Goal: Task Accomplishment & Management: Complete application form

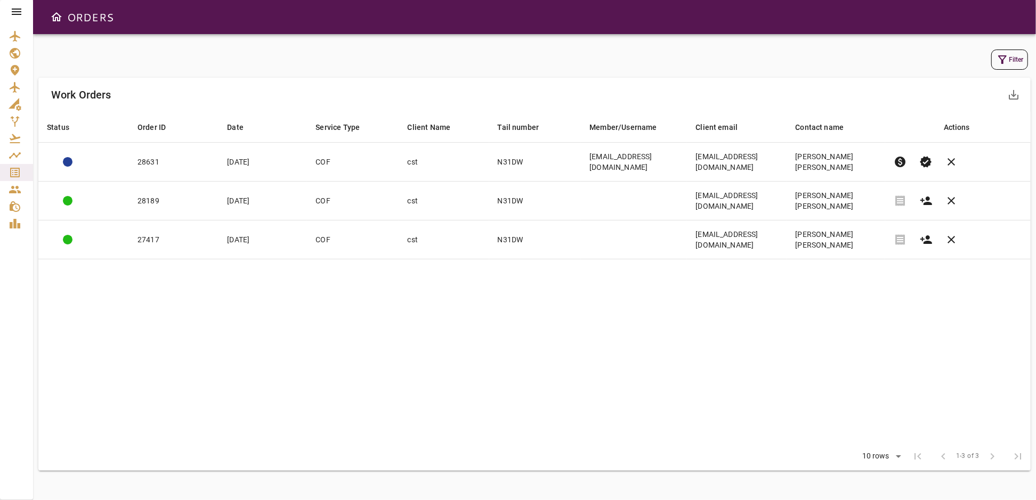
click at [1009, 59] on button "Filter" at bounding box center [1009, 60] width 37 height 20
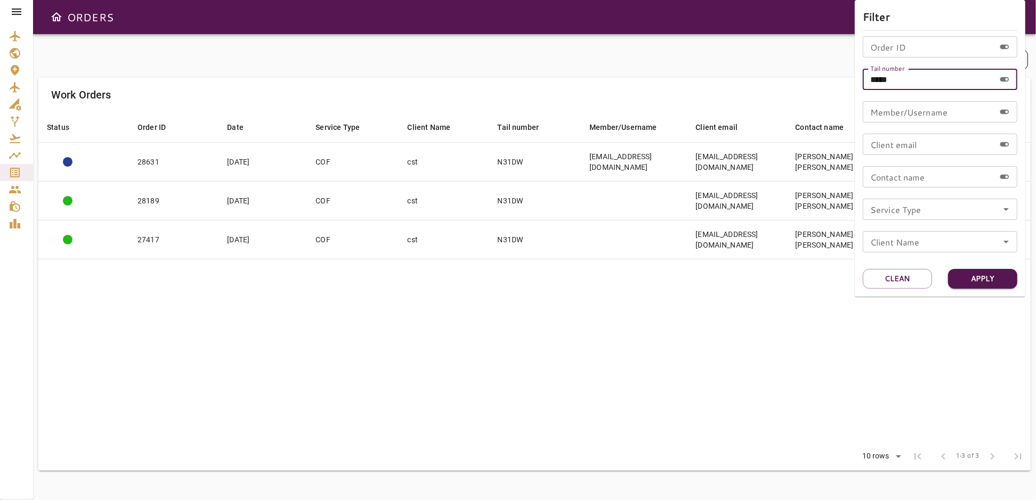
click at [942, 84] on input "*****" at bounding box center [928, 79] width 132 height 21
type input "******"
click at [984, 275] on button "Apply" at bounding box center [982, 279] width 69 height 20
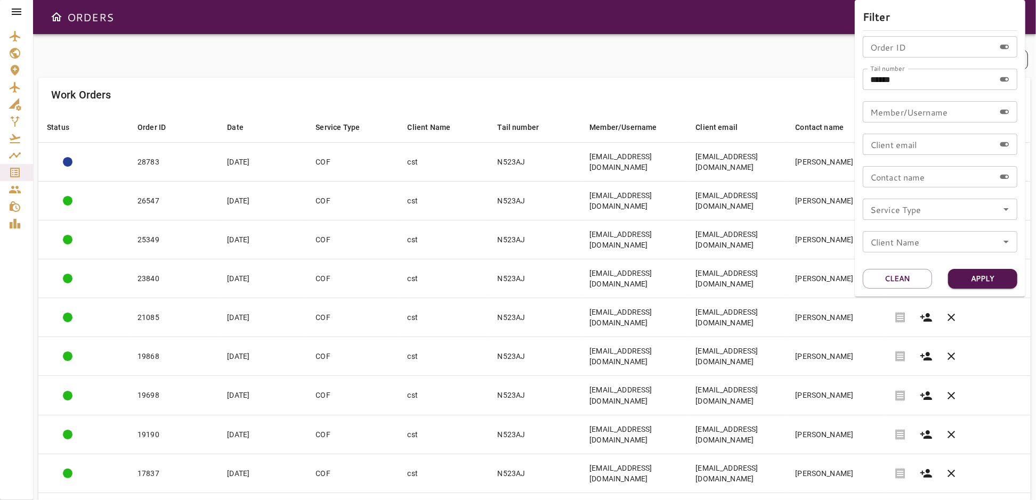
click at [651, 50] on div at bounding box center [518, 250] width 1036 height 500
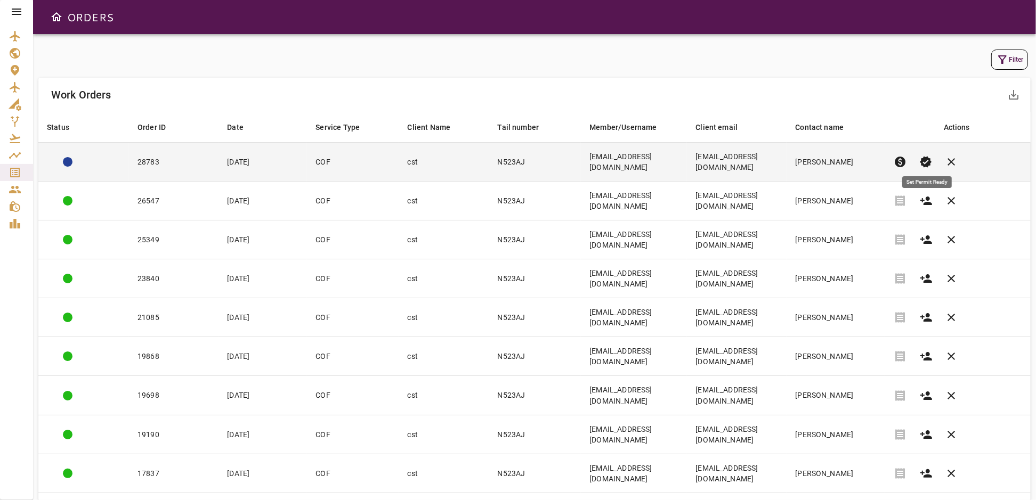
click at [927, 156] on span "verified" at bounding box center [925, 162] width 13 height 13
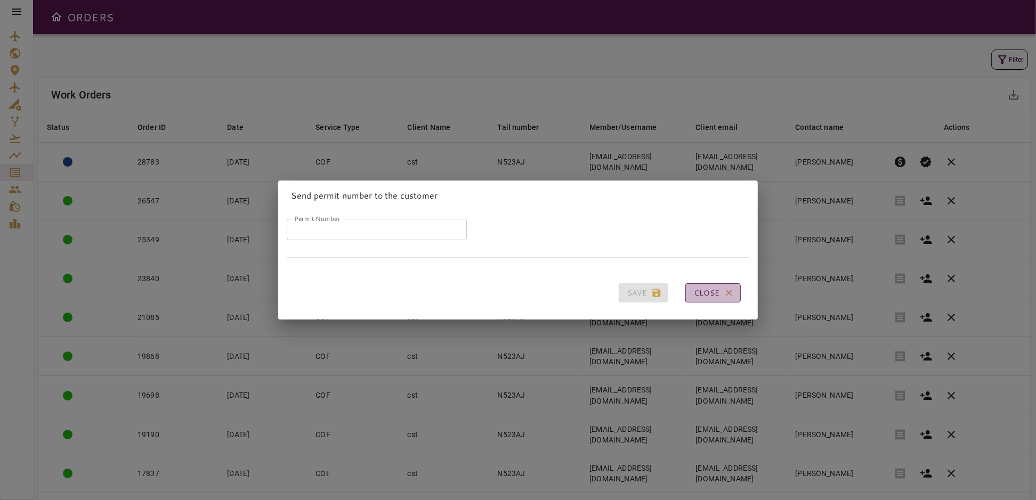
click at [714, 289] on button "Close" at bounding box center [712, 293] width 55 height 20
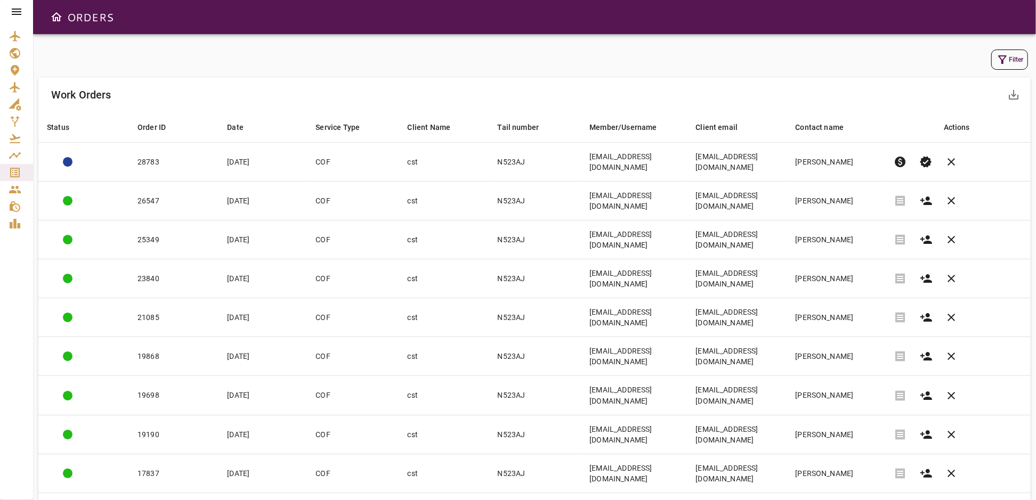
click at [15, 10] on icon at bounding box center [16, 11] width 13 height 13
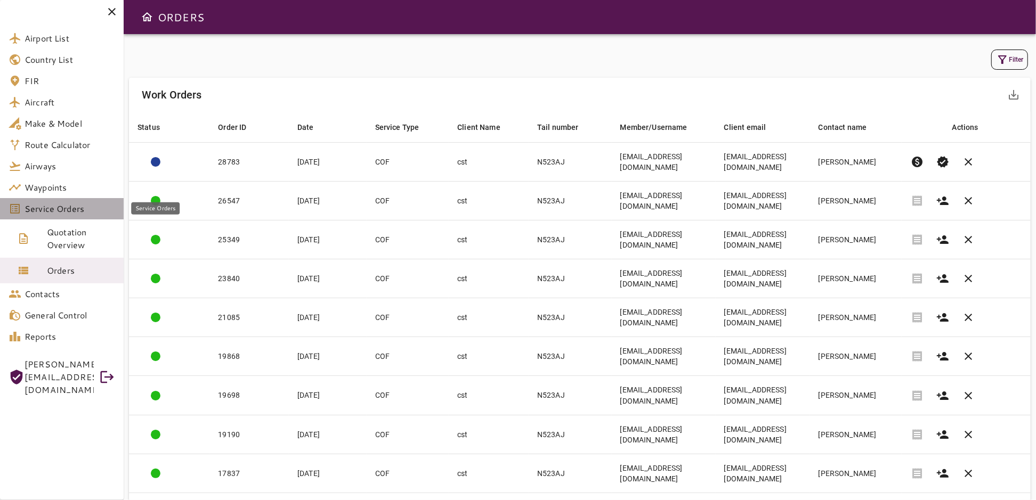
click at [74, 205] on span "Service Orders" at bounding box center [70, 208] width 91 height 13
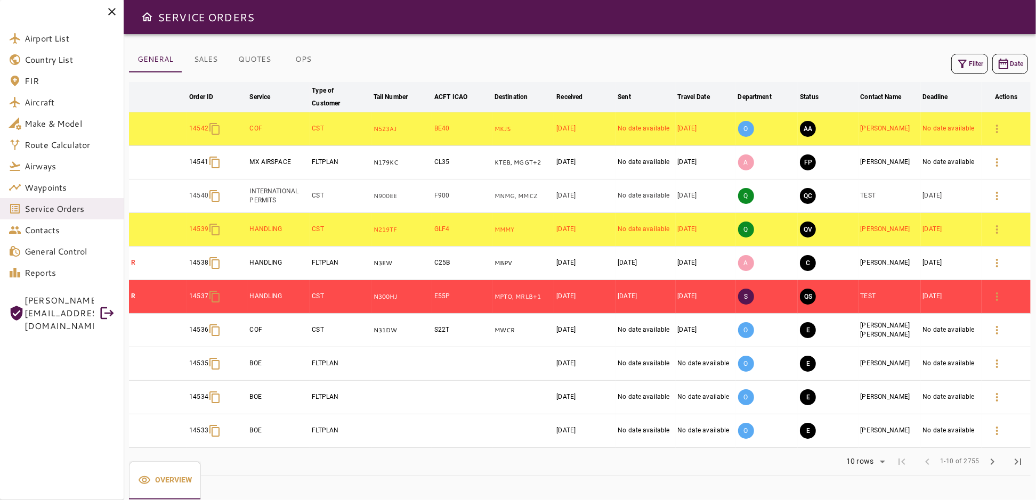
click at [297, 57] on button "OPS" at bounding box center [303, 60] width 48 height 26
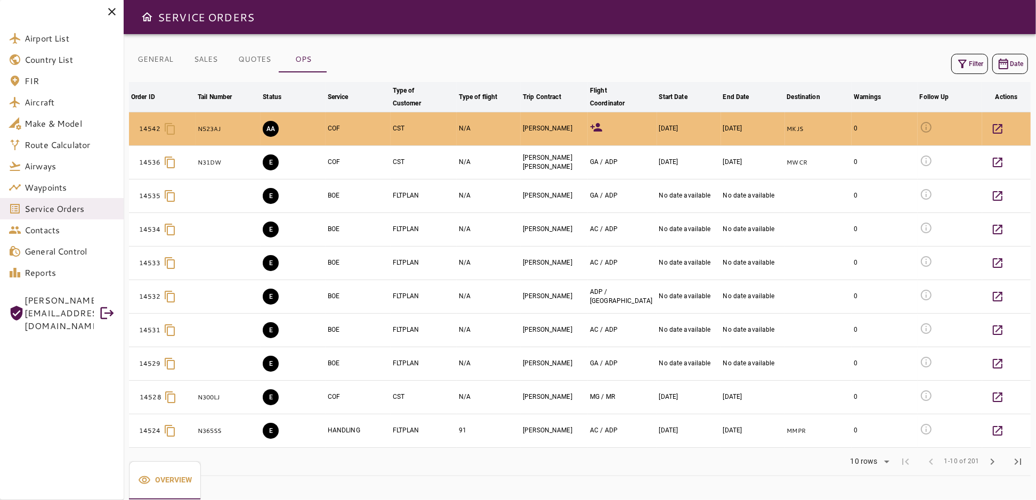
click at [437, 44] on div "GENERAL SALES QUOTES OPS Filter Date Order ID arrow_downward Tail Number arrow_…" at bounding box center [580, 267] width 912 height 466
click at [268, 127] on button "AA" at bounding box center [271, 129] width 16 height 16
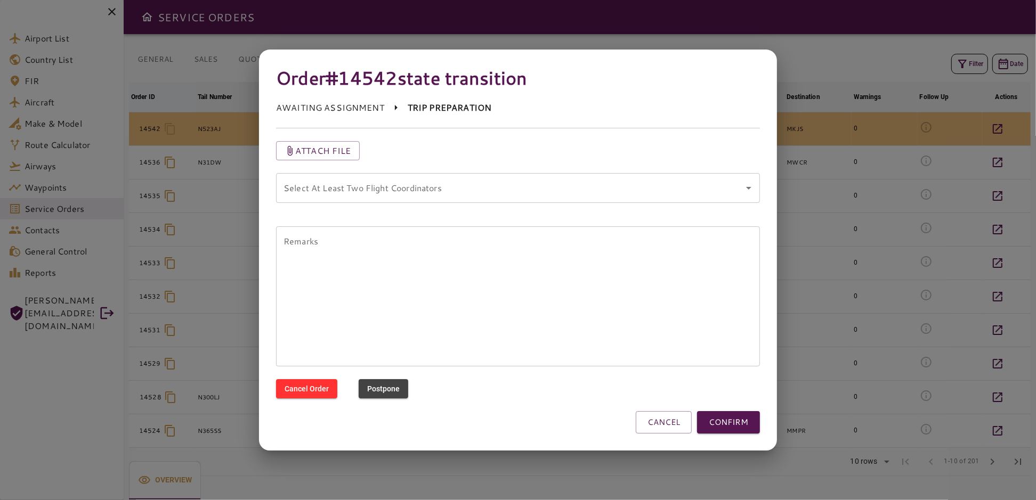
click at [365, 183] on coordinators "Select At Least Two Flight Coordinators" at bounding box center [510, 188] width 458 height 20
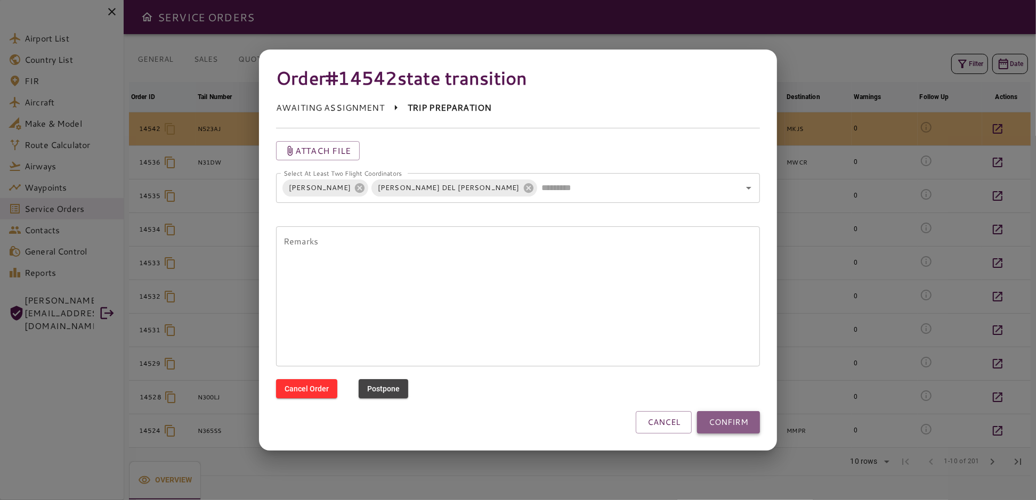
click at [732, 422] on button "CONFIRM" at bounding box center [728, 422] width 63 height 22
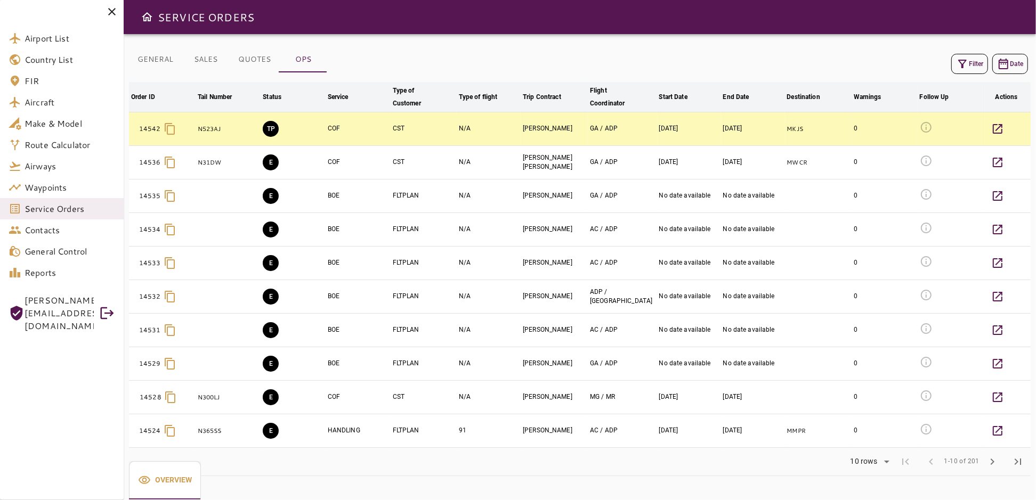
click at [114, 12] on icon at bounding box center [111, 11] width 13 height 13
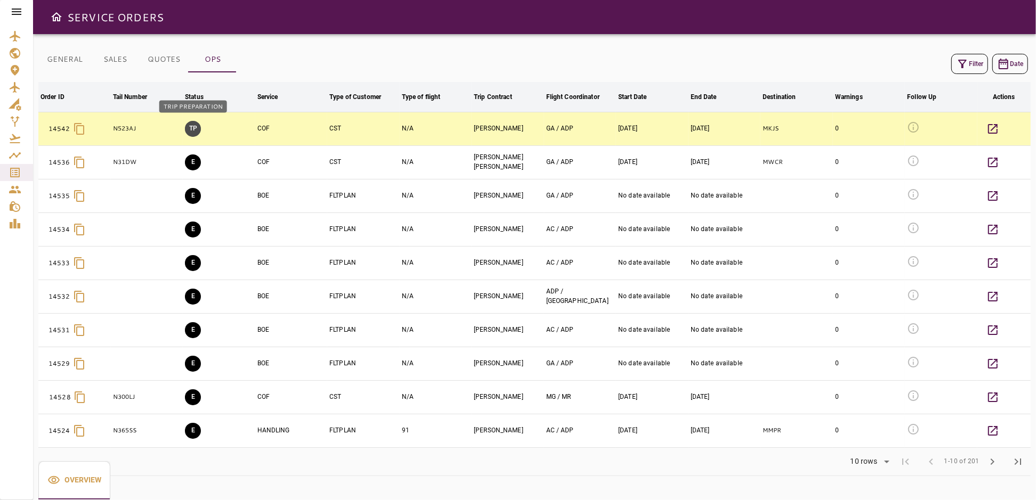
click at [191, 129] on button "TP" at bounding box center [193, 129] width 16 height 16
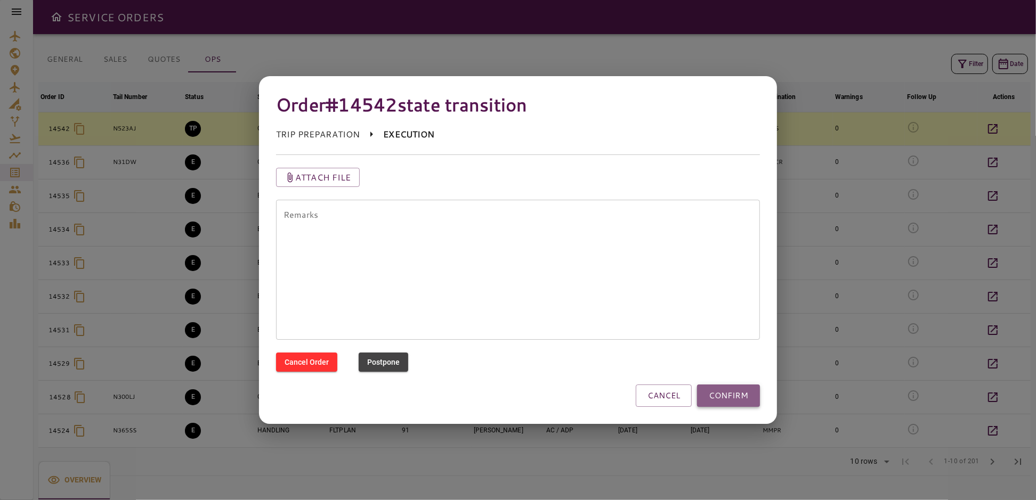
click at [731, 392] on button "CONFIRM" at bounding box center [728, 396] width 63 height 22
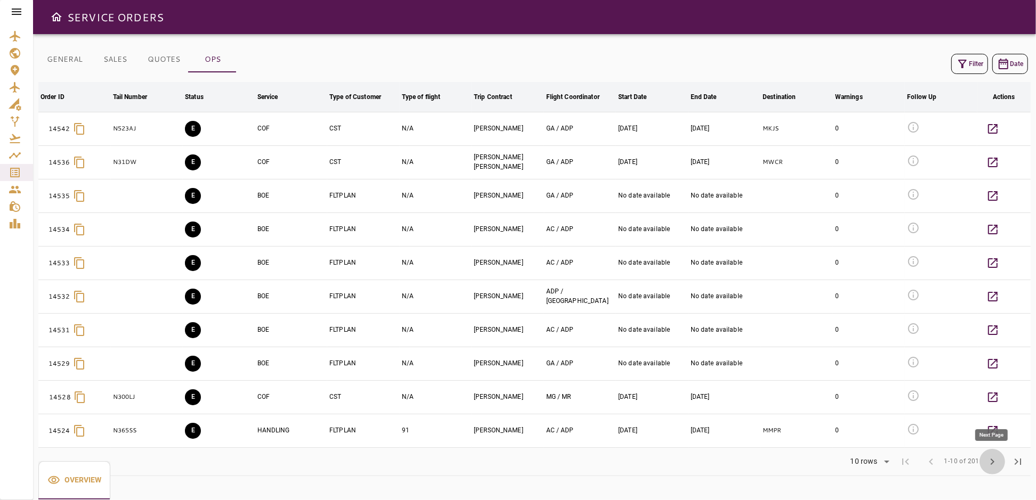
click at [996, 465] on span "chevron_right" at bounding box center [991, 461] width 13 height 13
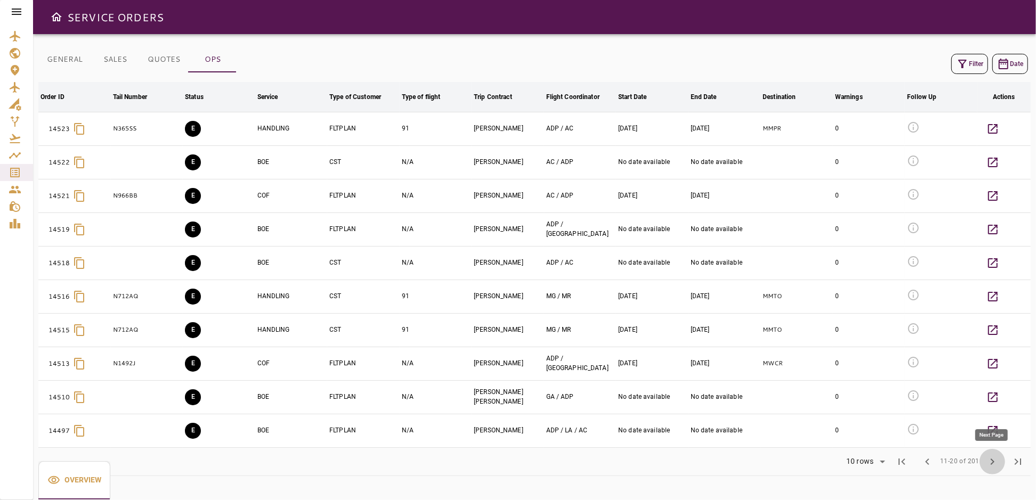
click at [993, 462] on span "chevron_right" at bounding box center [991, 461] width 13 height 13
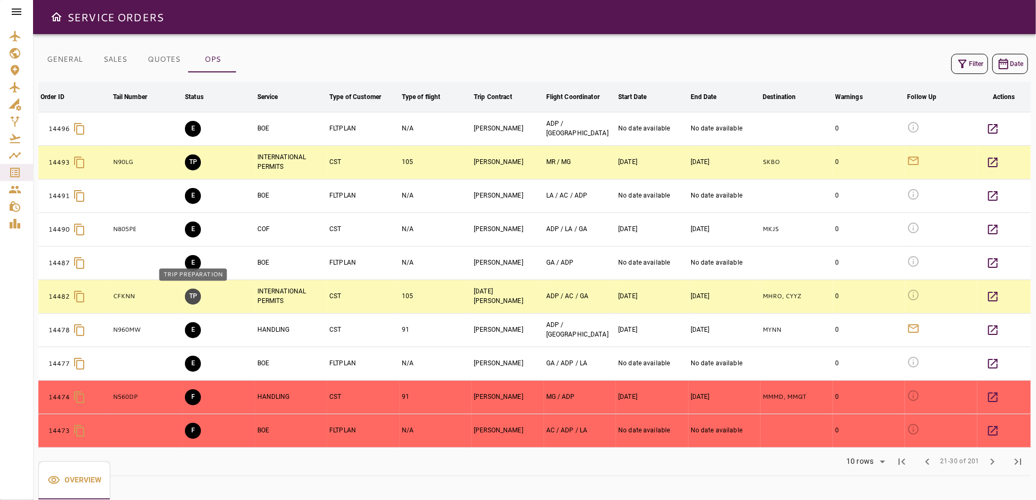
click at [190, 295] on button "TP" at bounding box center [193, 297] width 16 height 16
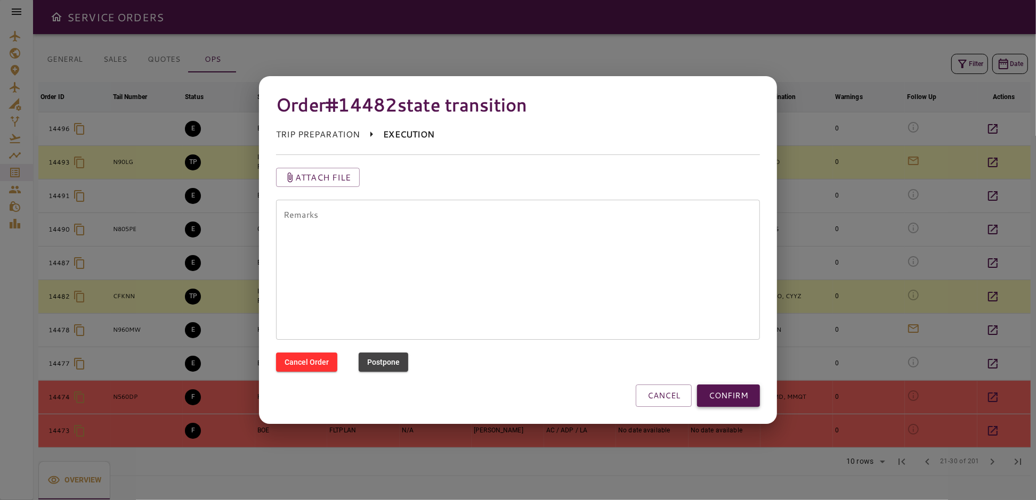
click at [751, 392] on button "CONFIRM" at bounding box center [728, 396] width 63 height 22
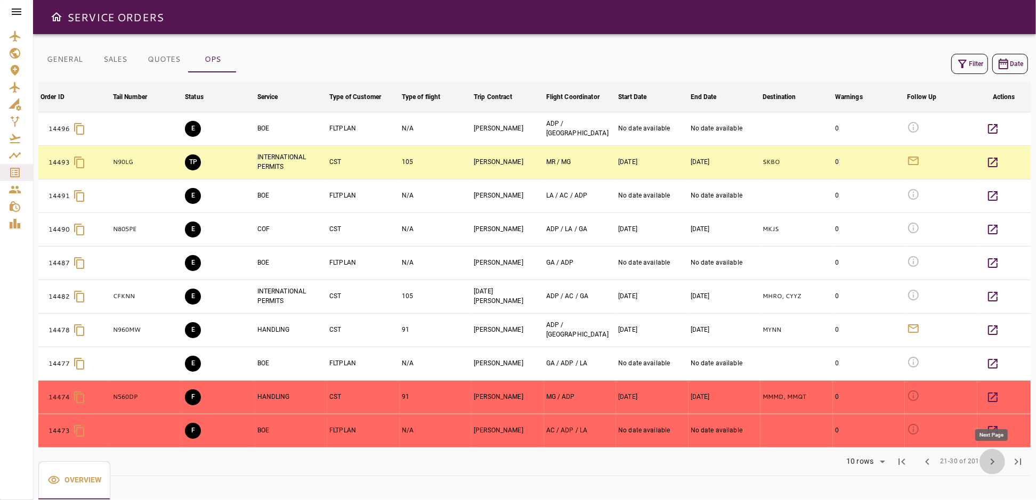
click at [992, 461] on span "chevron_right" at bounding box center [991, 461] width 13 height 13
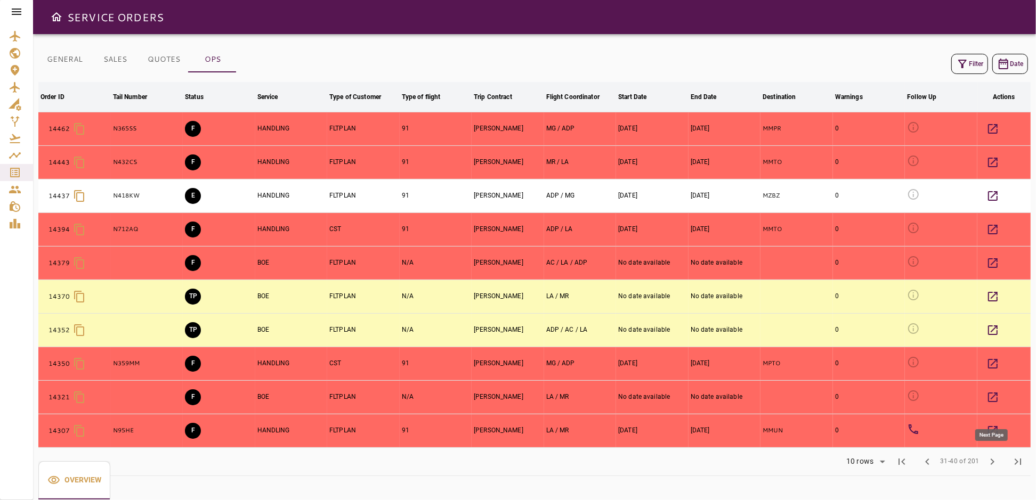
click at [992, 461] on span "chevron_right" at bounding box center [991, 461] width 13 height 13
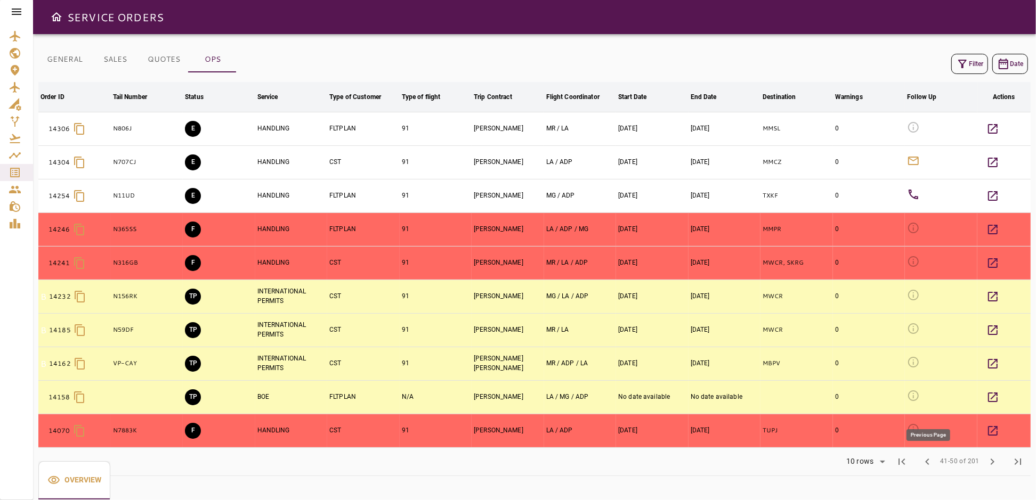
click at [927, 462] on span "chevron_left" at bounding box center [926, 461] width 13 height 13
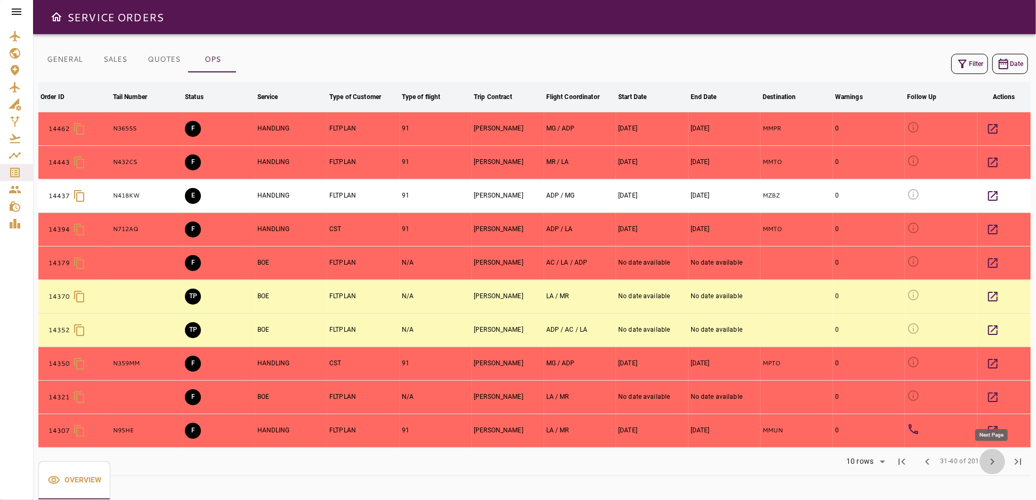
click at [993, 460] on span "chevron_right" at bounding box center [991, 461] width 13 height 13
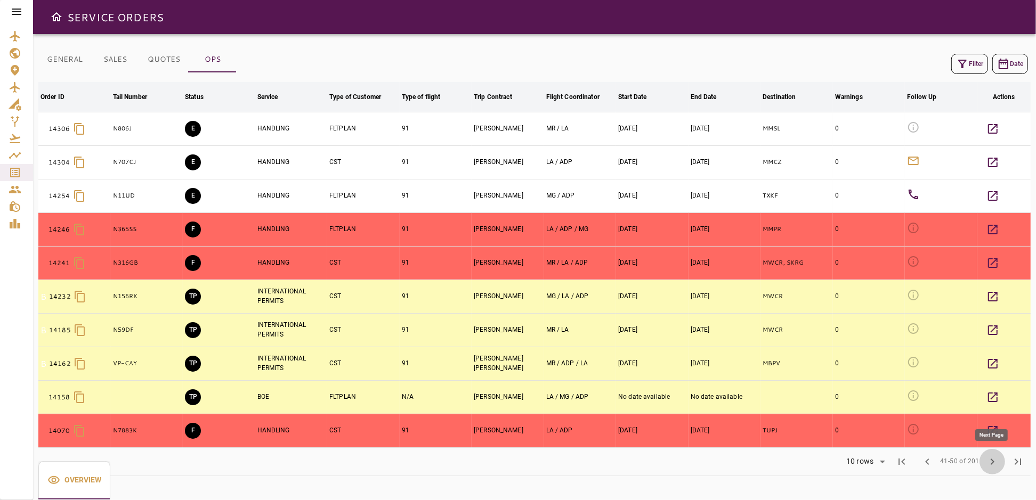
click at [993, 460] on span "chevron_right" at bounding box center [991, 461] width 13 height 13
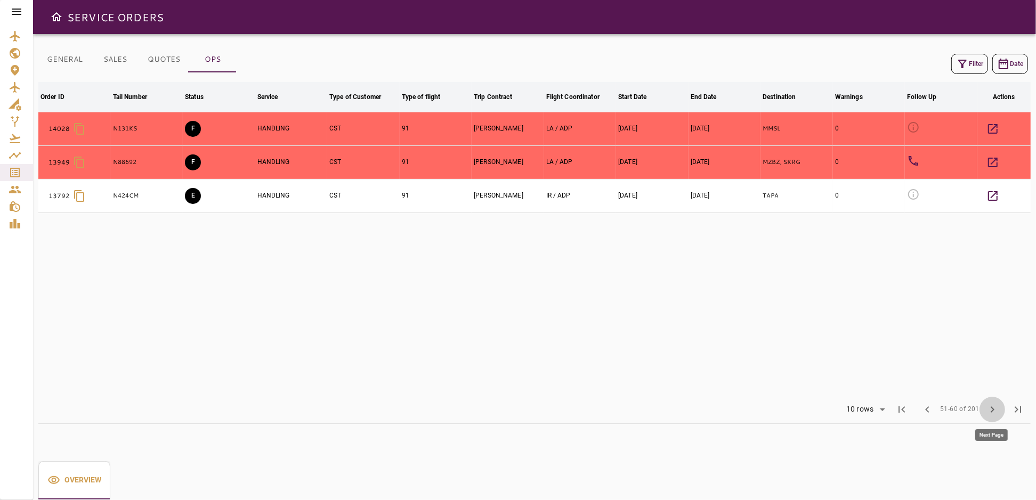
click at [988, 410] on span "chevron_right" at bounding box center [991, 409] width 13 height 13
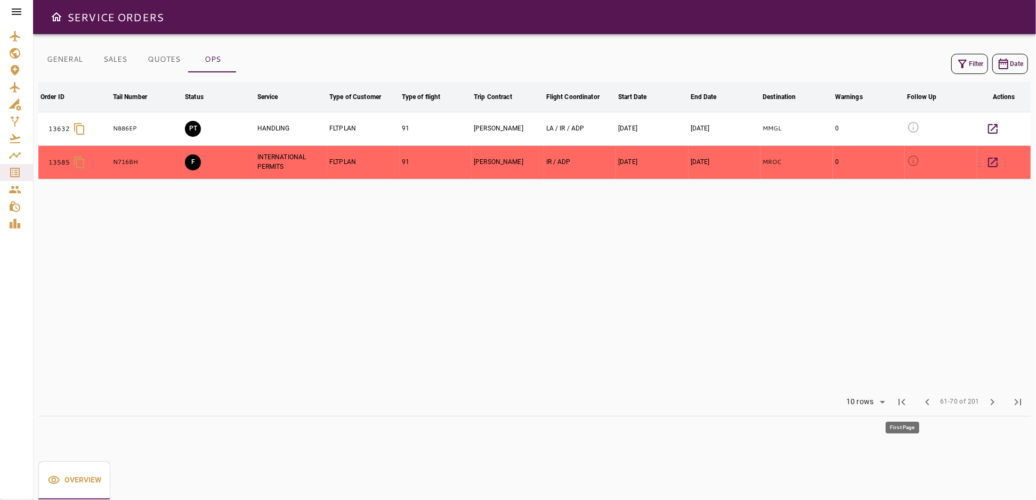
click at [901, 403] on span "first_page" at bounding box center [901, 402] width 13 height 13
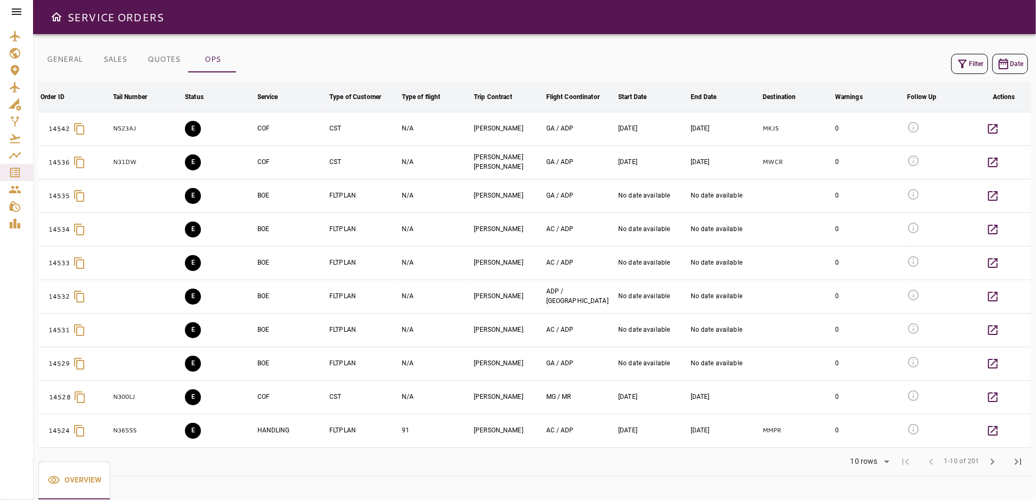
click at [58, 21] on icon "Open drawer" at bounding box center [56, 17] width 13 height 13
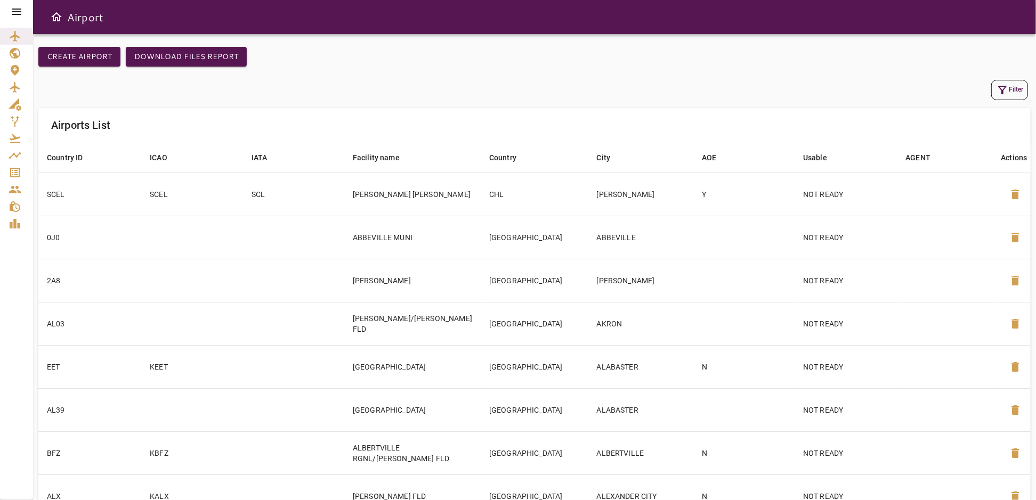
click at [20, 11] on icon at bounding box center [17, 12] width 10 height 6
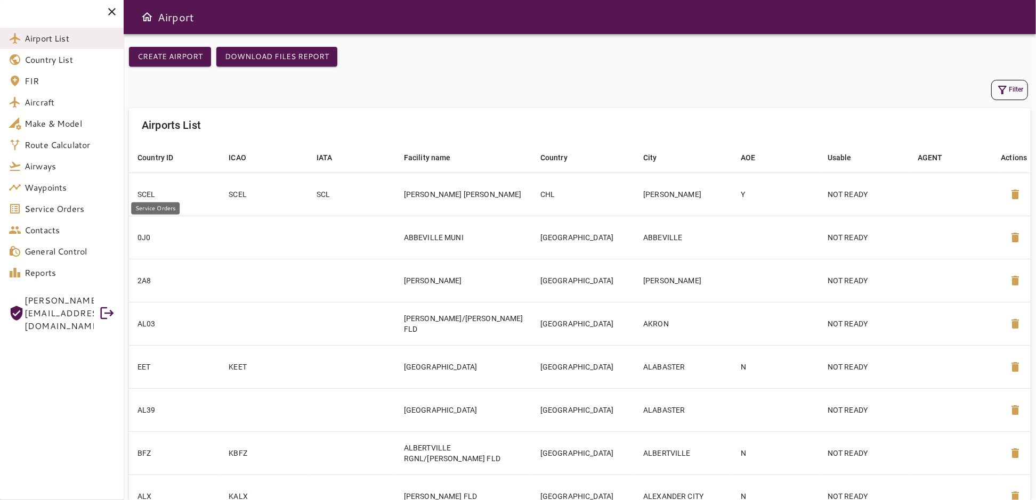
click at [48, 210] on span "Service Orders" at bounding box center [70, 208] width 91 height 13
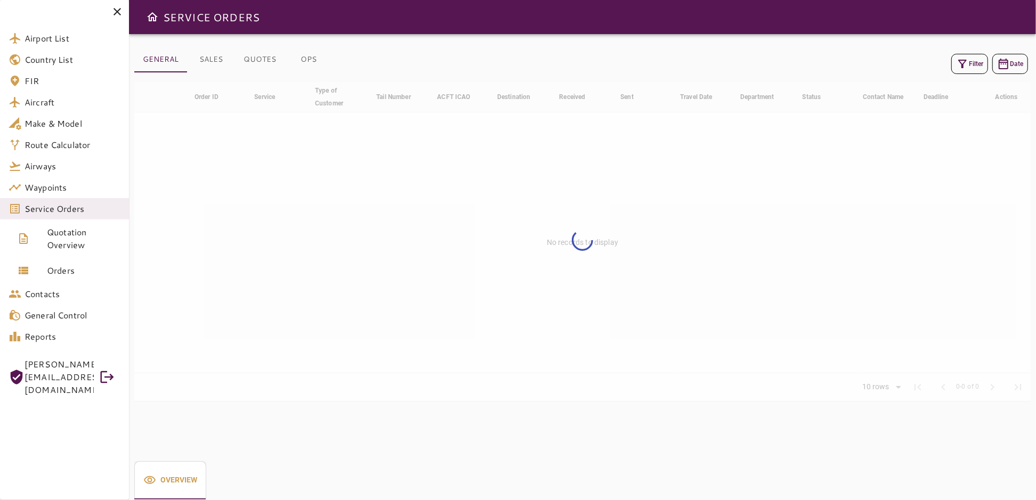
click at [962, 63] on icon "button" at bounding box center [962, 64] width 13 height 13
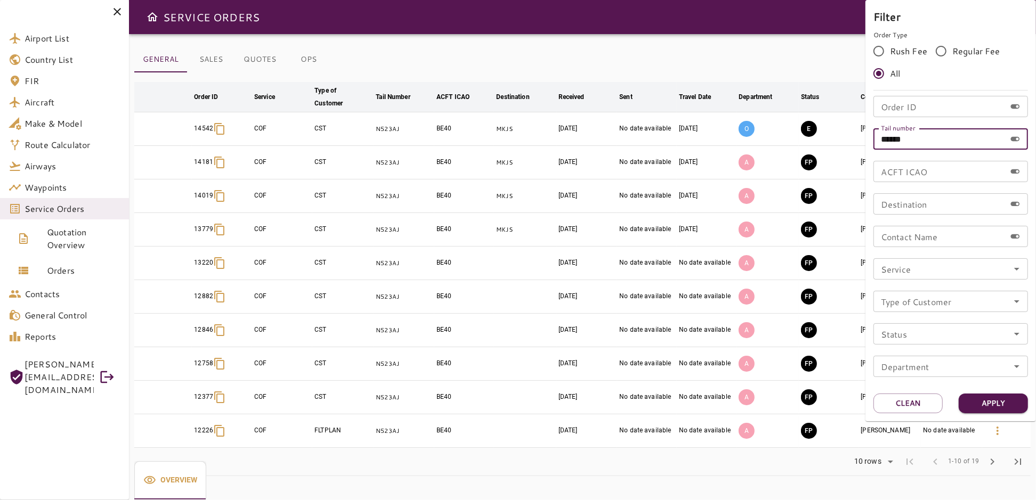
drag, startPoint x: 928, startPoint y: 133, endPoint x: 870, endPoint y: 146, distance: 60.0
click at [870, 146] on div "Filter Order Type Rush Fee Regular Fee All Order ID Order ID Tail number ******…" at bounding box center [950, 210] width 170 height 421
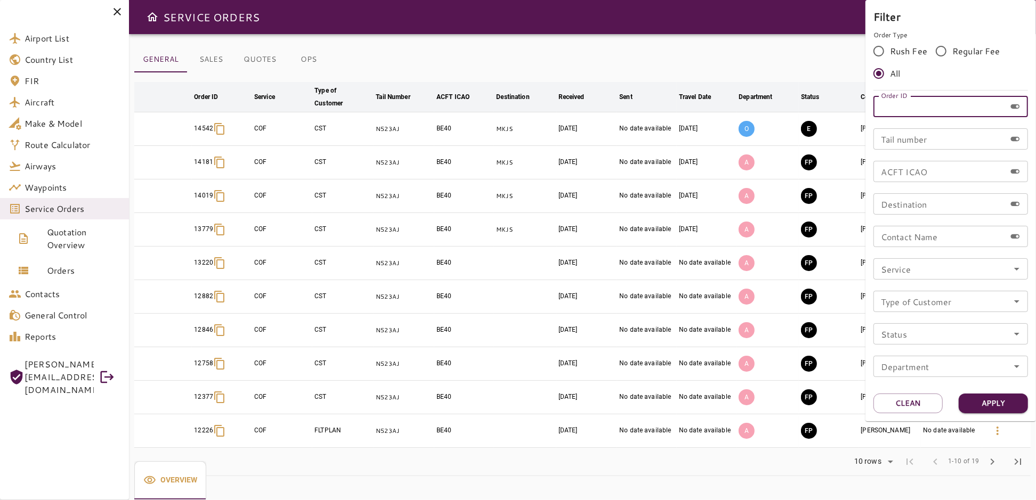
click at [908, 101] on div "Order ID Order ID" at bounding box center [950, 106] width 154 height 21
type input "*****"
click at [987, 403] on button "Apply" at bounding box center [992, 404] width 69 height 20
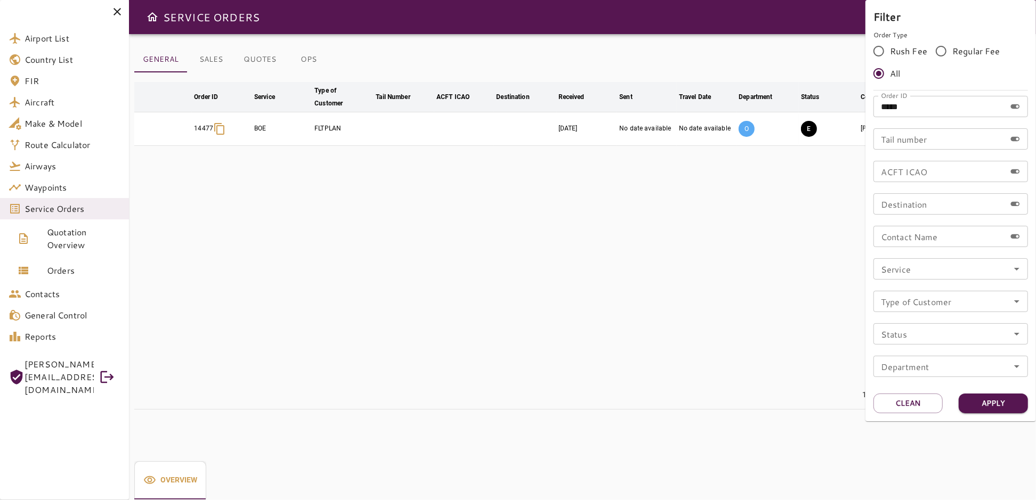
click at [558, 25] on div at bounding box center [518, 250] width 1036 height 500
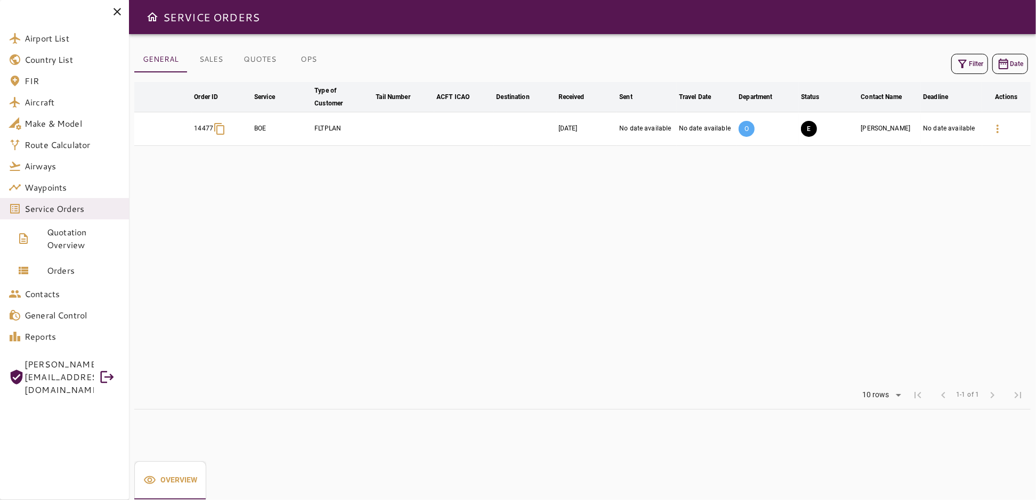
click at [115, 11] on icon at bounding box center [117, 11] width 13 height 13
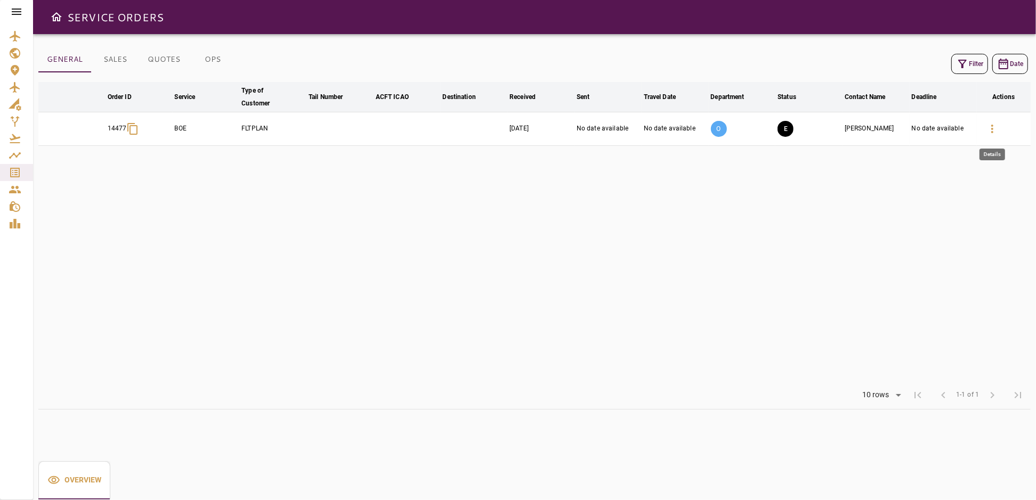
click at [989, 126] on icon "button" at bounding box center [991, 129] width 13 height 13
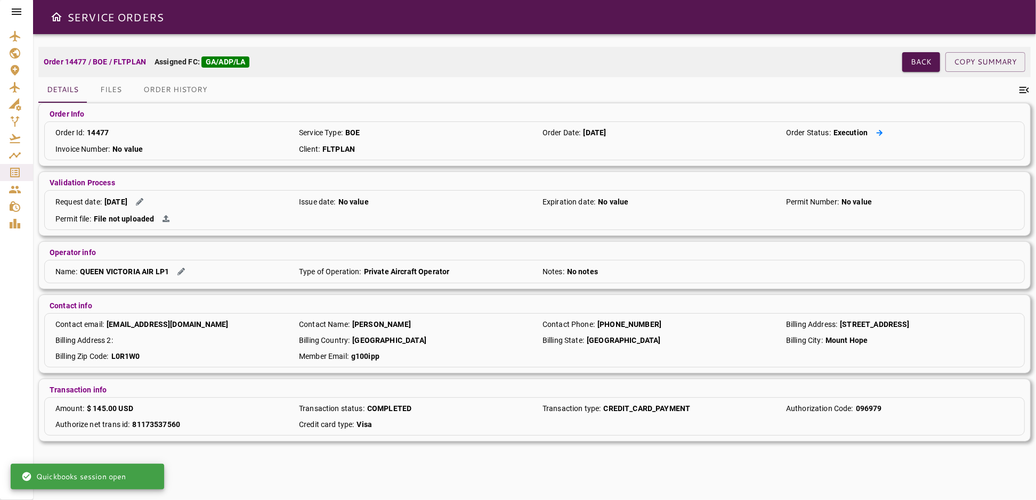
click at [880, 131] on icon at bounding box center [879, 132] width 6 height 6
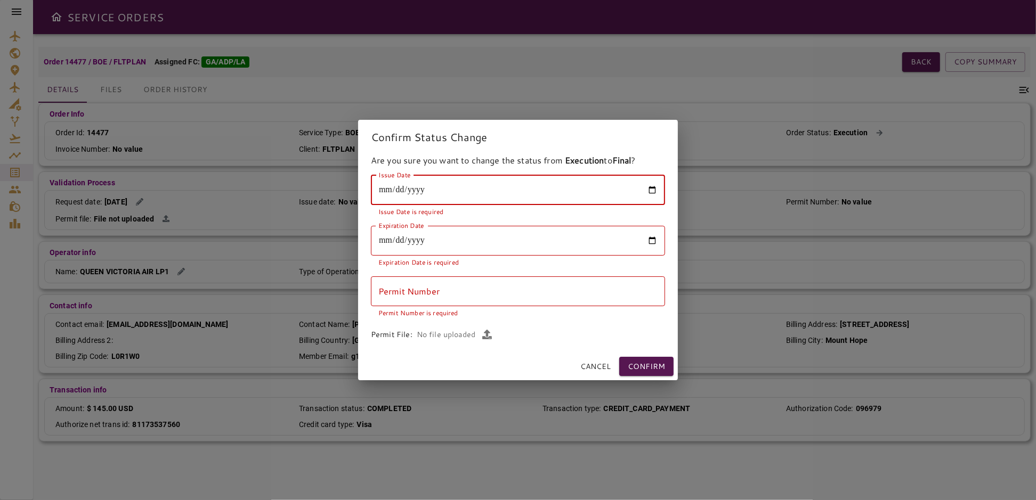
click at [650, 188] on input "Issue Date" at bounding box center [518, 190] width 294 height 30
type input "**********"
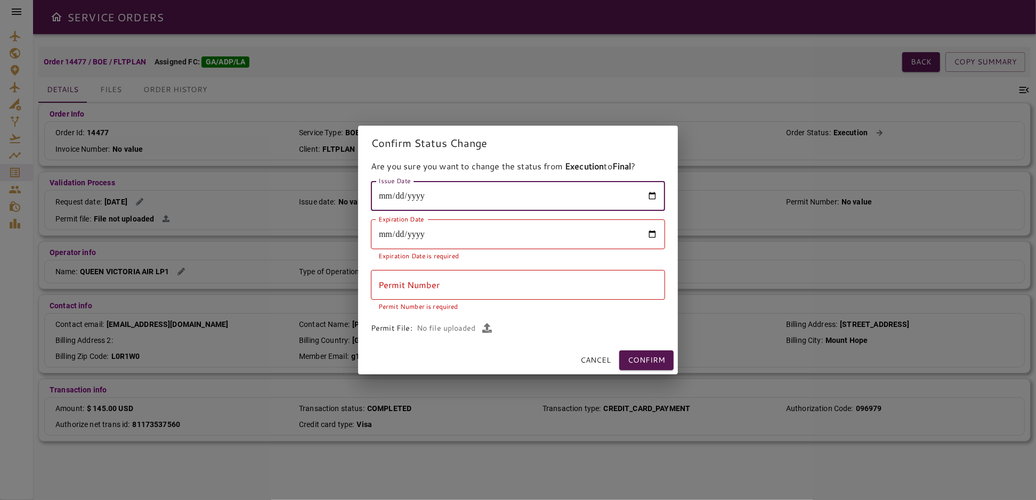
click at [650, 233] on input "Expiration Date" at bounding box center [518, 234] width 294 height 30
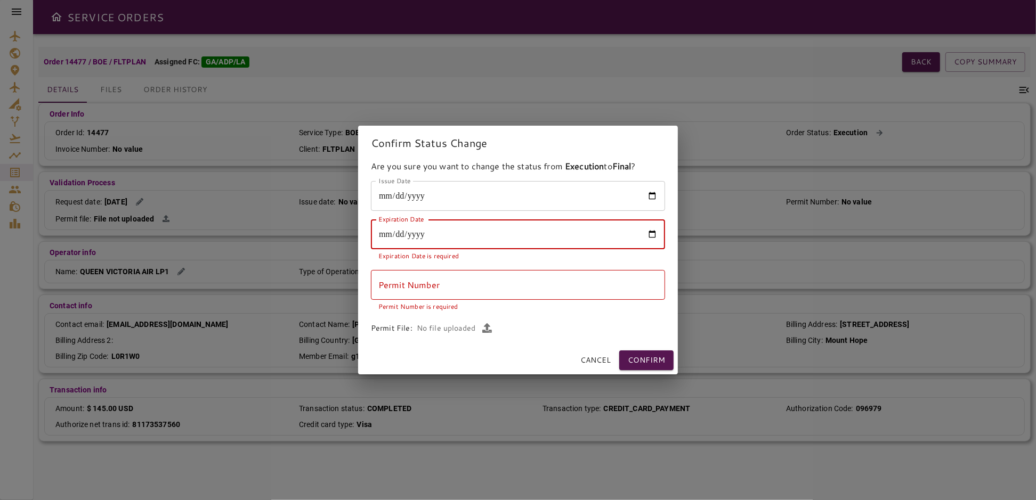
type input "**********"
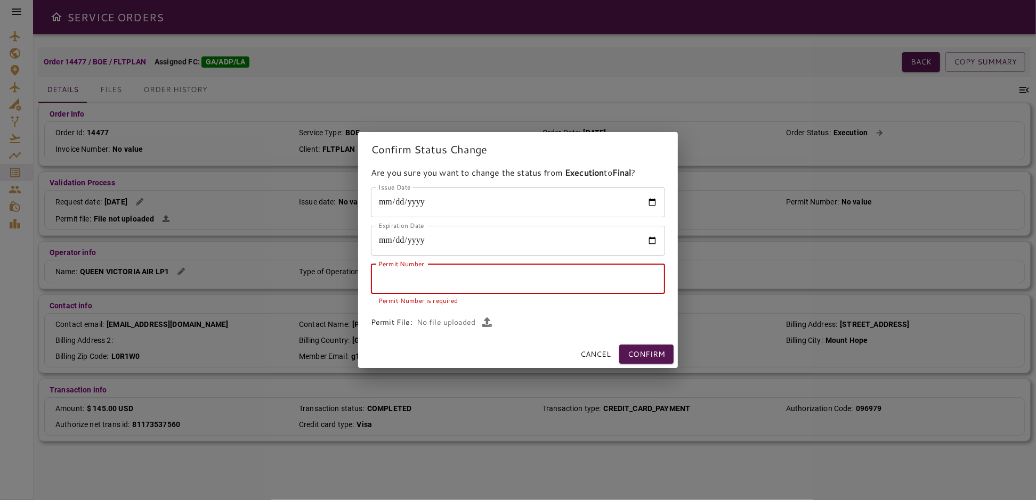
click at [439, 282] on input "Permit Number" at bounding box center [518, 279] width 294 height 30
paste input "******"
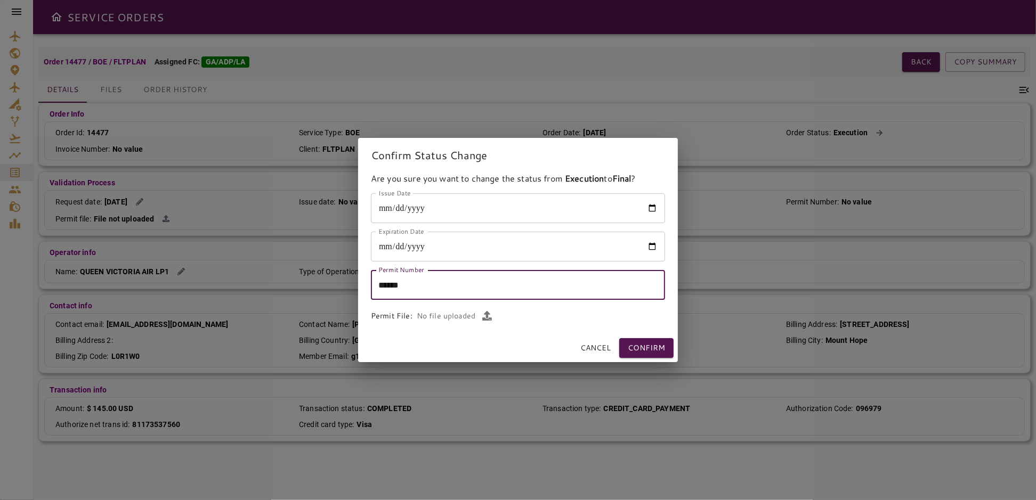
type input "******"
click at [487, 315] on icon "button" at bounding box center [487, 316] width 10 height 10
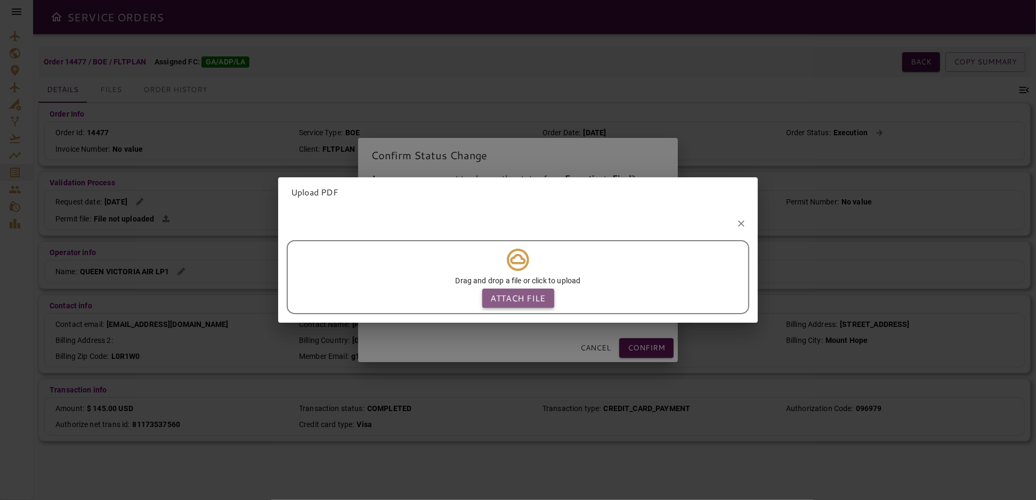
click at [506, 292] on p "Attach file" at bounding box center [518, 298] width 55 height 13
click at [0, 0] on input "Attach file" at bounding box center [0, 0] width 0 height 0
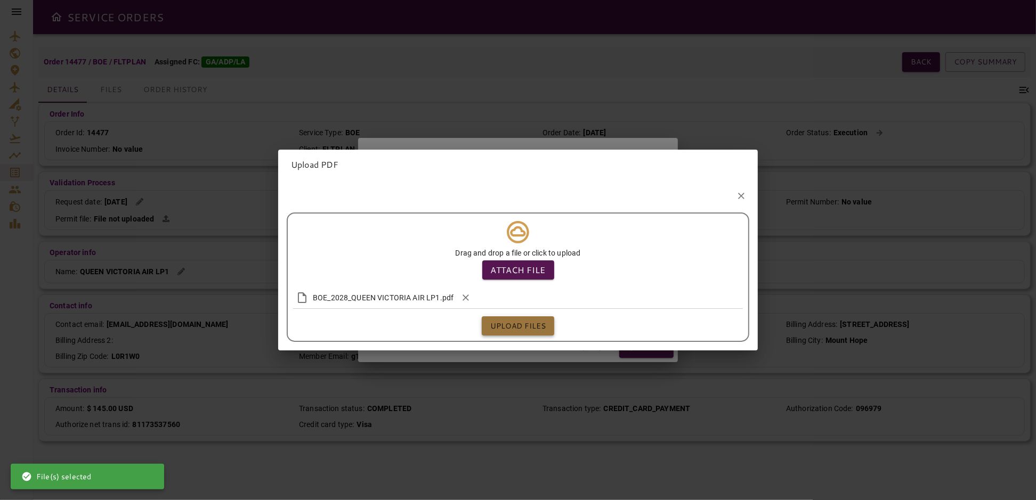
click at [533, 324] on button "Upload files" at bounding box center [518, 326] width 72 height 20
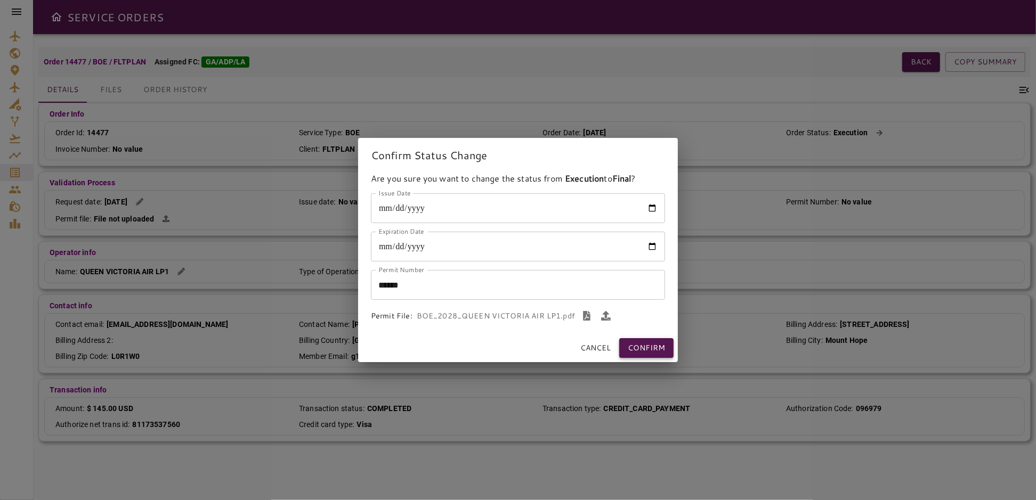
click at [655, 347] on button "Confirm" at bounding box center [646, 348] width 54 height 20
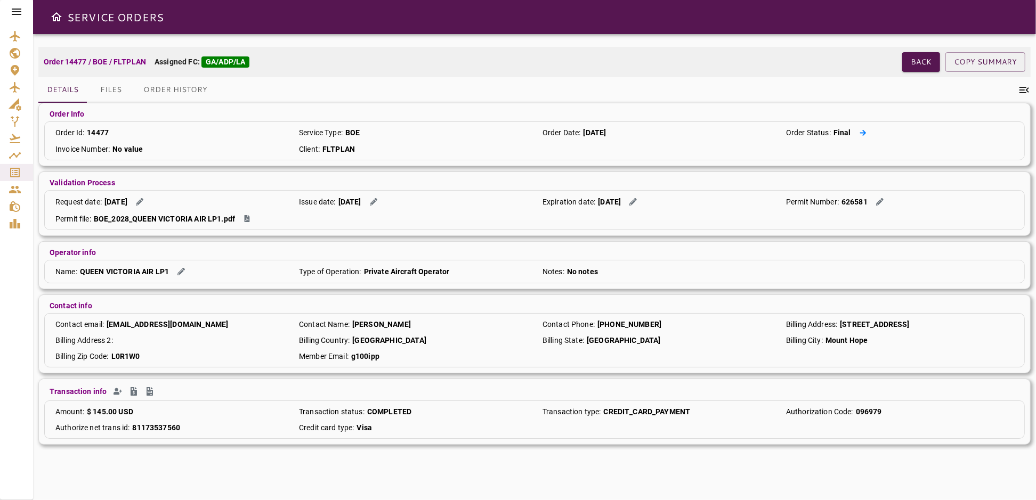
click at [860, 133] on icon at bounding box center [862, 132] width 7 height 7
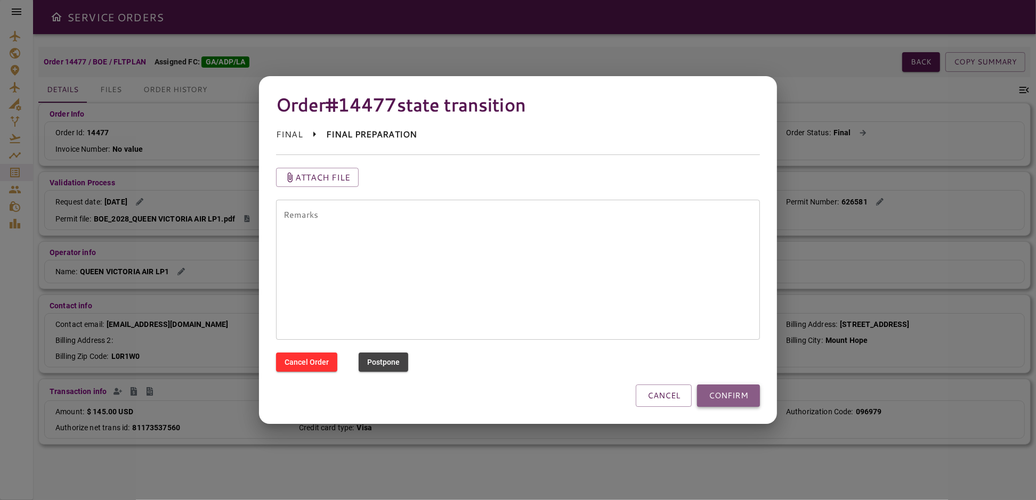
click at [718, 395] on button "CONFIRM" at bounding box center [728, 396] width 63 height 22
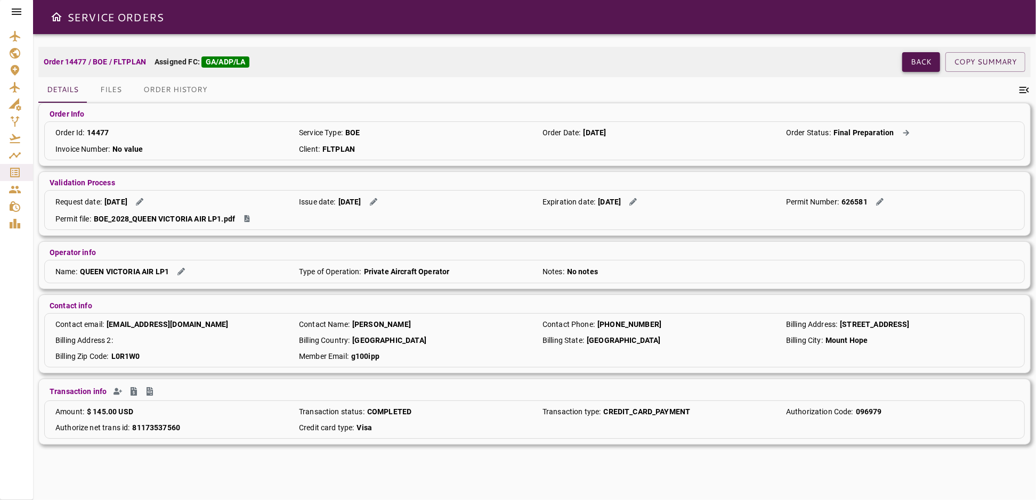
click at [917, 62] on button "Back" at bounding box center [921, 62] width 38 height 20
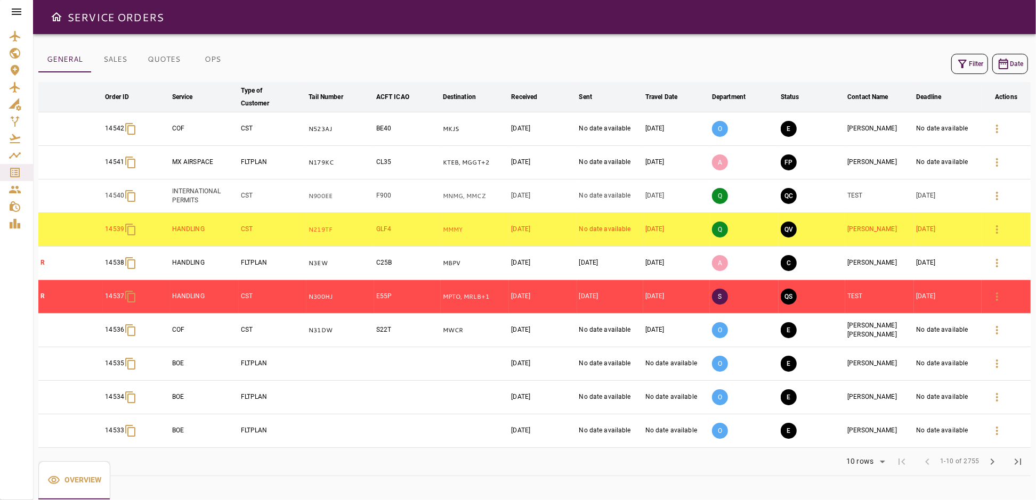
click at [965, 65] on icon "button" at bounding box center [962, 64] width 13 height 13
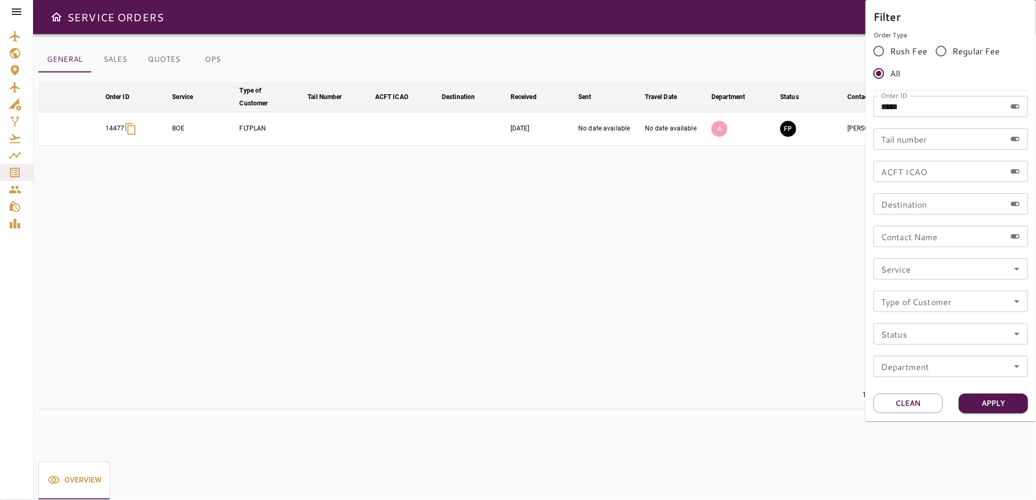
click at [791, 214] on div at bounding box center [518, 250] width 1036 height 500
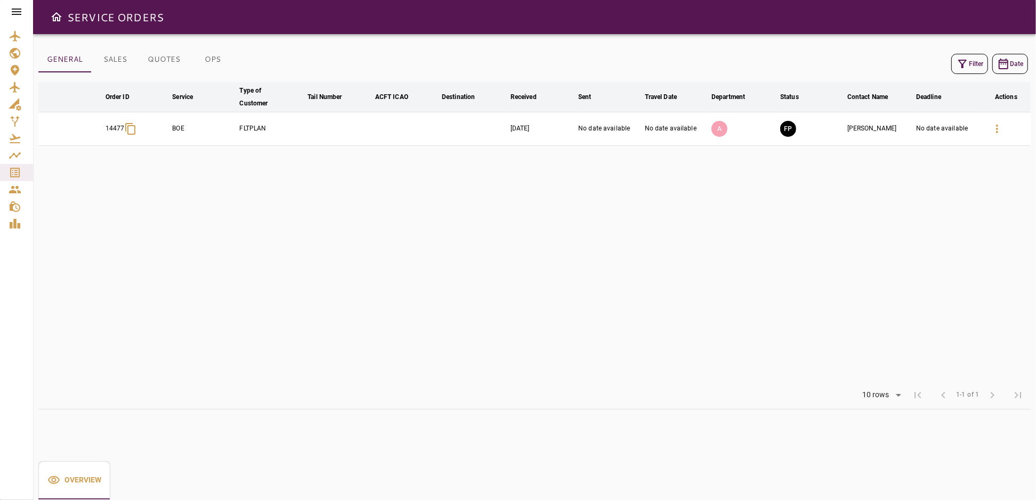
click at [957, 60] on icon "button" at bounding box center [962, 64] width 13 height 13
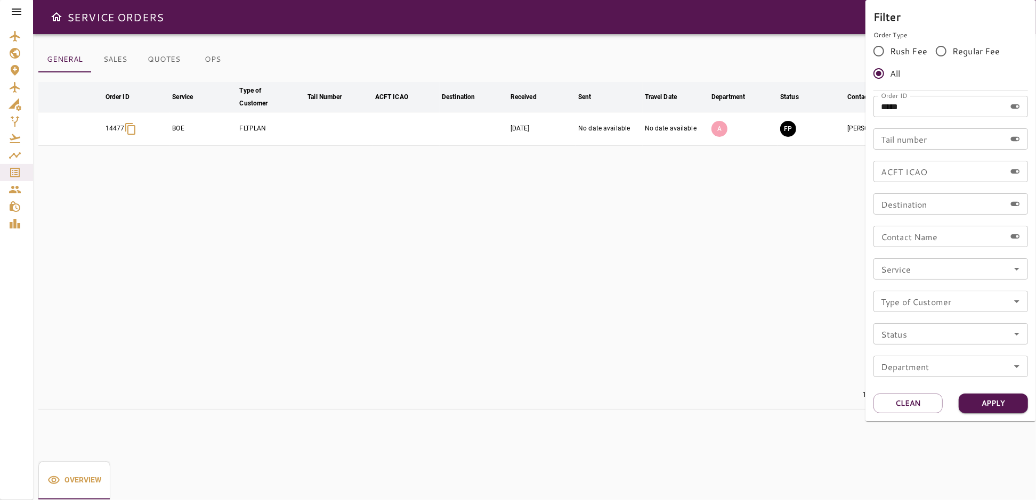
click at [916, 108] on input "*****" at bounding box center [939, 106] width 132 height 21
type input "*****"
click at [982, 405] on button "Apply" at bounding box center [992, 404] width 69 height 20
click at [670, 260] on div at bounding box center [518, 250] width 1036 height 500
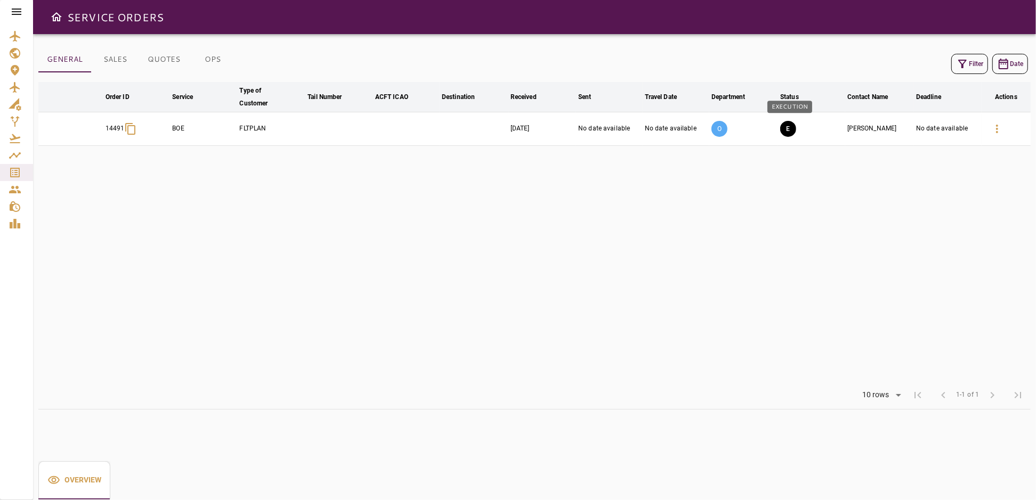
click at [794, 129] on button "E" at bounding box center [788, 129] width 16 height 16
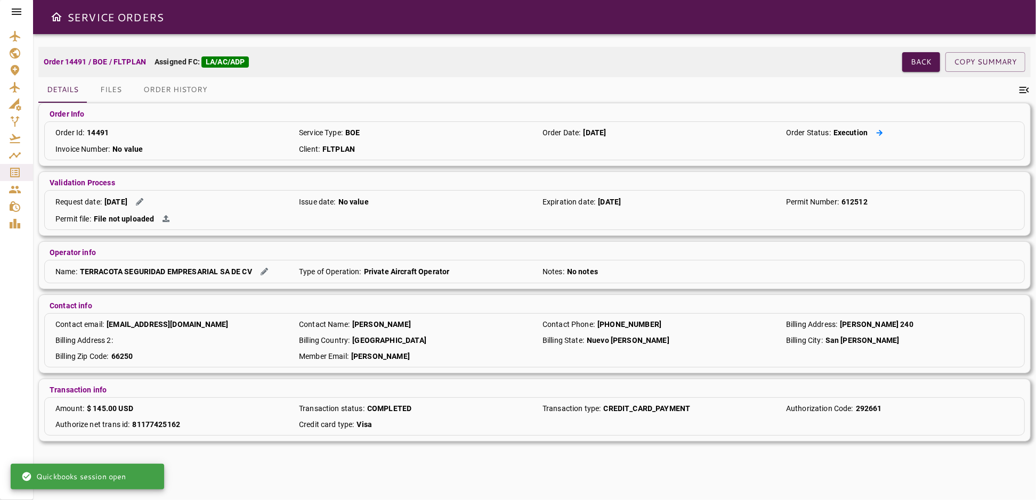
click at [882, 132] on button at bounding box center [878, 132] width 15 height 11
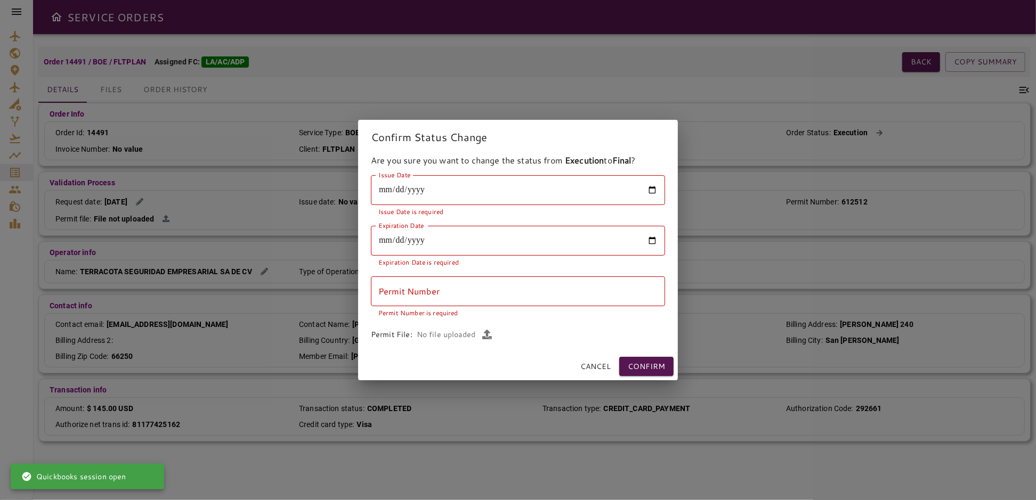
click at [654, 191] on input "Issue Date" at bounding box center [518, 190] width 294 height 30
type input "**********"
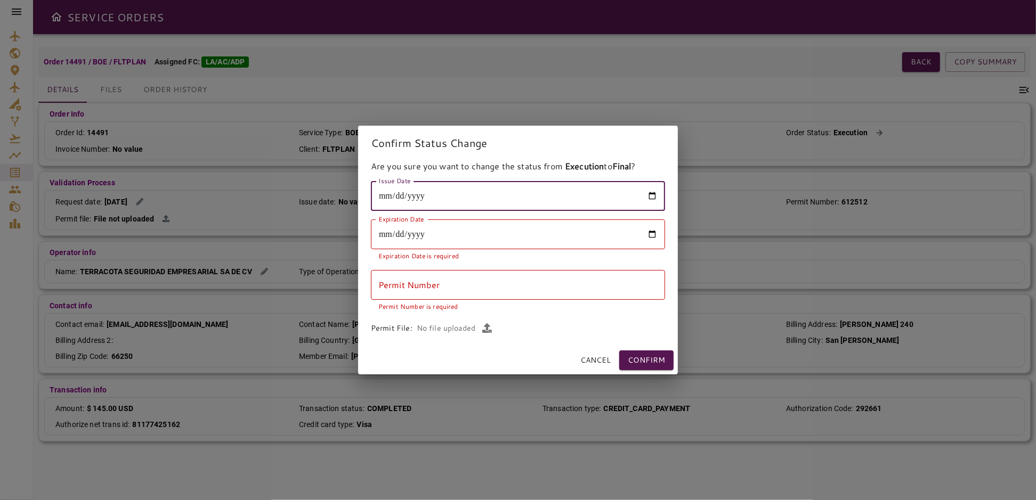
click at [650, 232] on input "Expiration Date" at bounding box center [518, 234] width 294 height 30
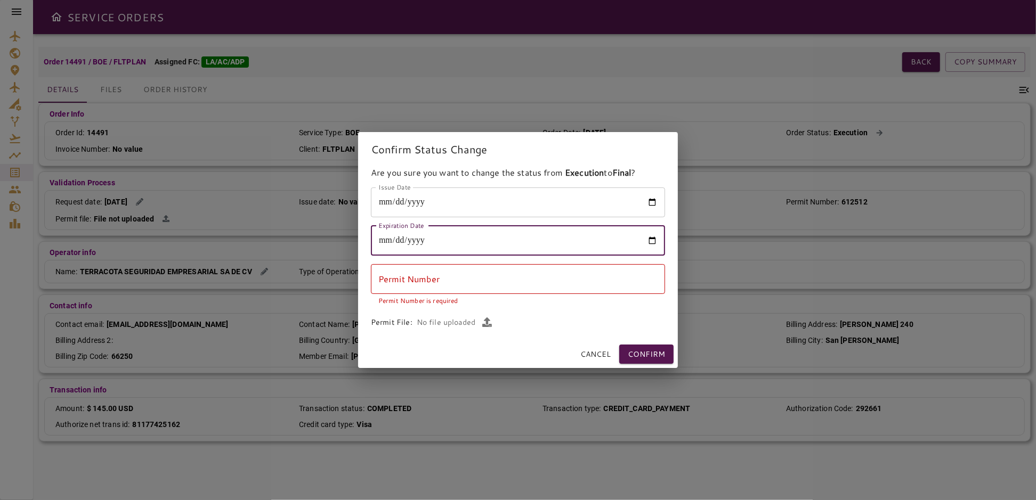
type input "**********"
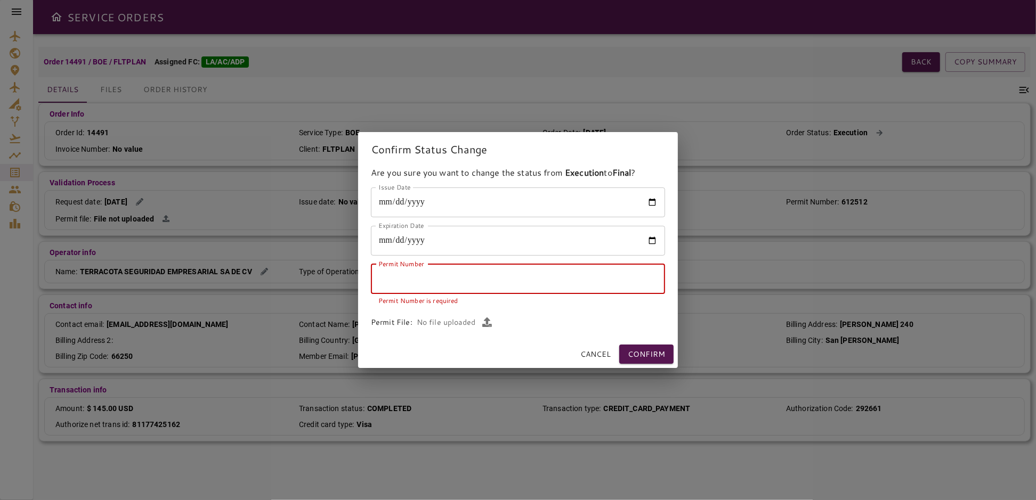
click at [435, 275] on input "Permit Number" at bounding box center [518, 279] width 294 height 30
paste input "******"
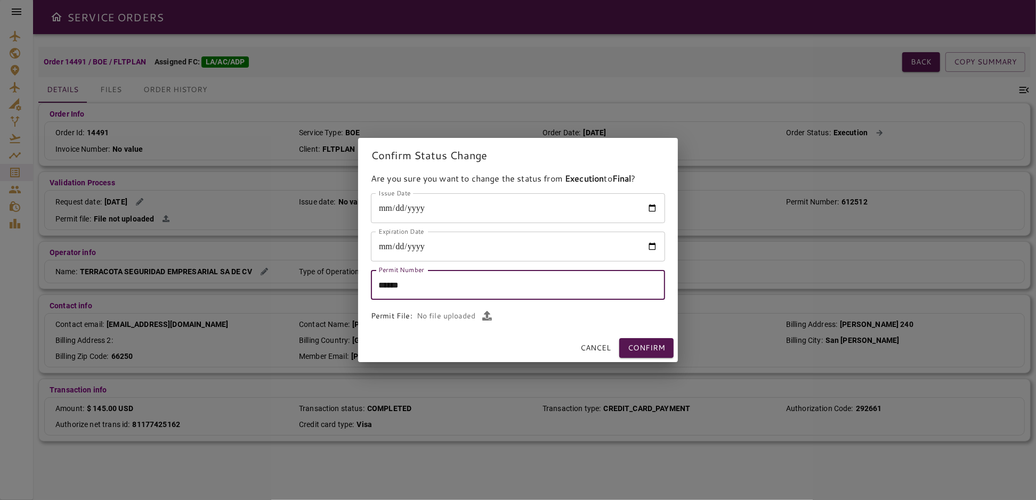
type input "******"
click at [488, 316] on icon "button" at bounding box center [487, 316] width 10 height 10
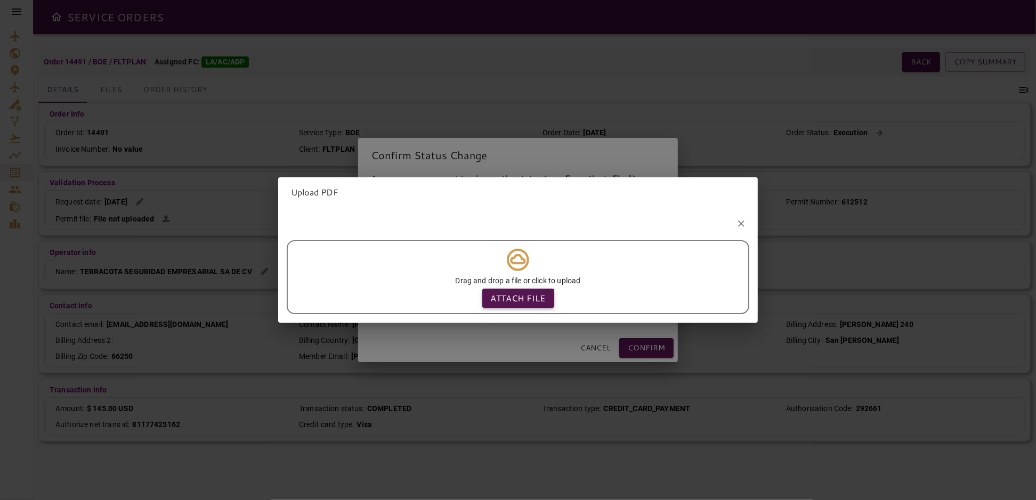
click at [494, 292] on p "Attach file" at bounding box center [518, 298] width 55 height 13
click at [0, 0] on input "Attach file" at bounding box center [0, 0] width 0 height 0
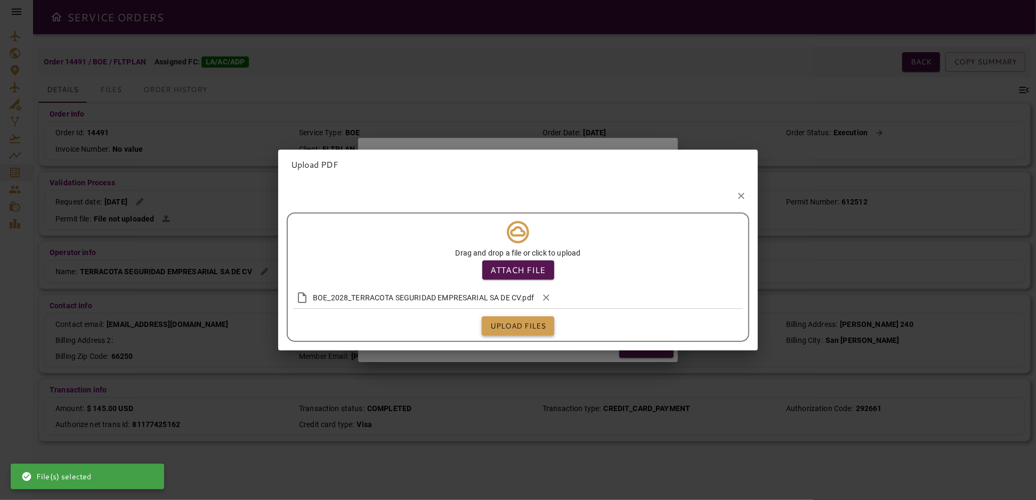
click at [515, 325] on button "Upload files" at bounding box center [518, 326] width 72 height 20
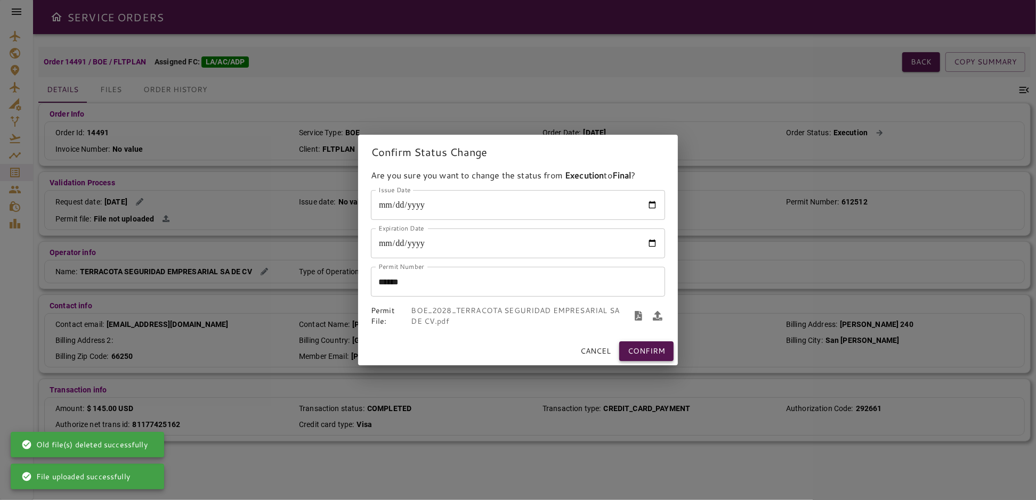
click at [659, 352] on button "Confirm" at bounding box center [646, 351] width 54 height 20
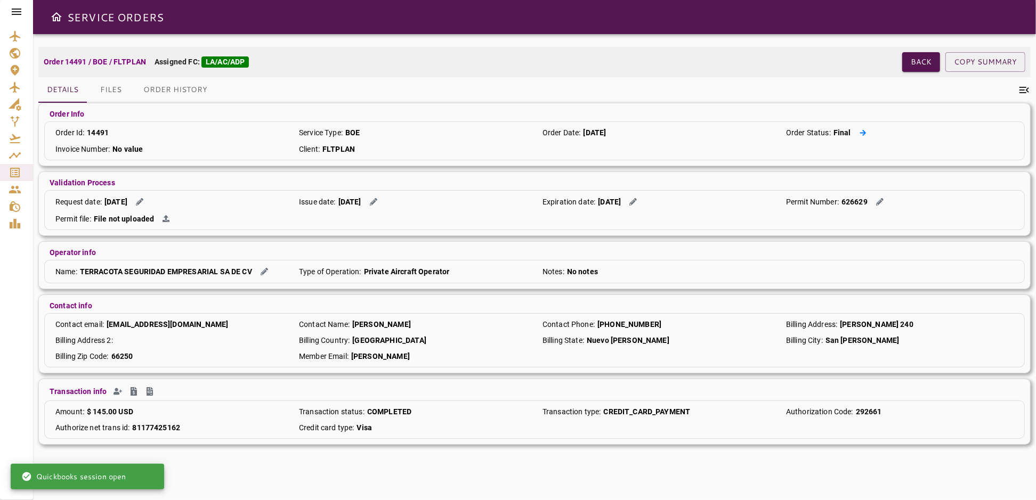
click at [860, 132] on icon at bounding box center [863, 132] width 6 height 6
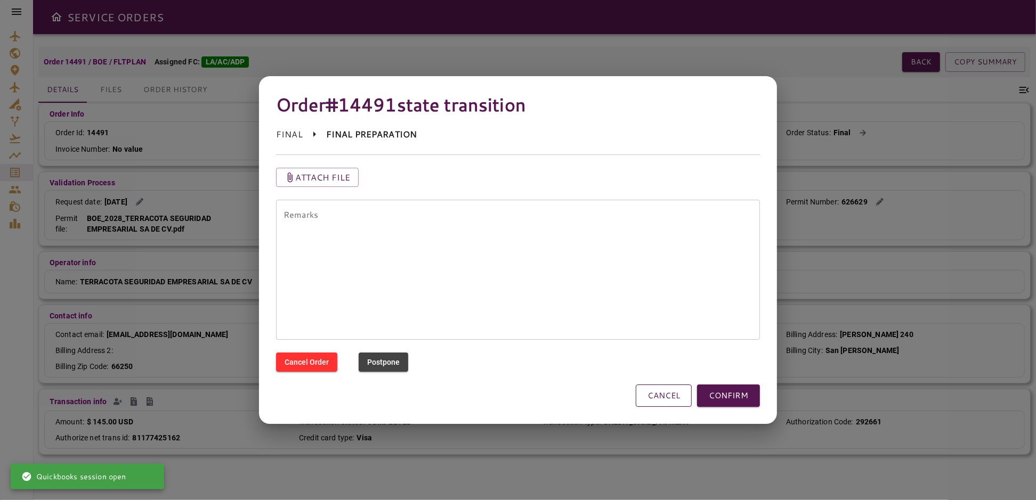
click at [662, 395] on button "CANCEL" at bounding box center [663, 396] width 56 height 22
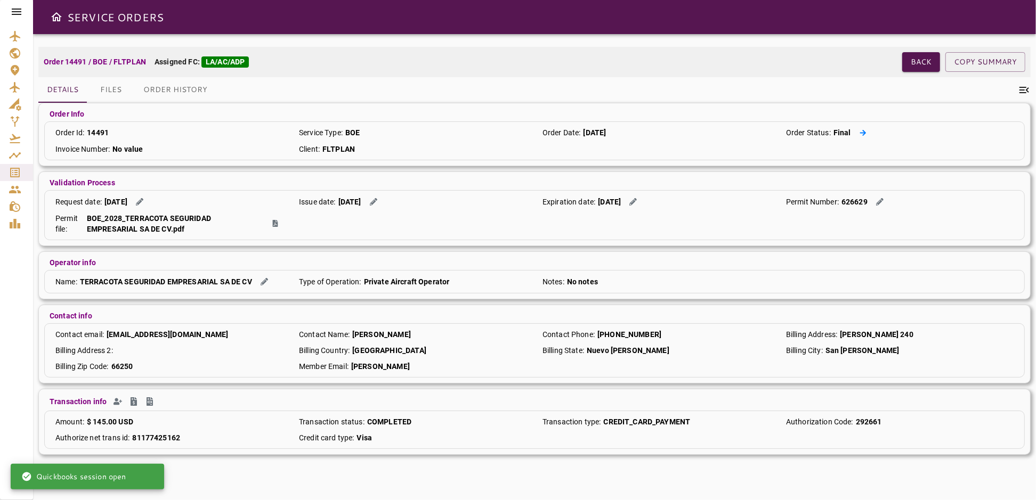
click at [862, 130] on icon at bounding box center [862, 132] width 7 height 7
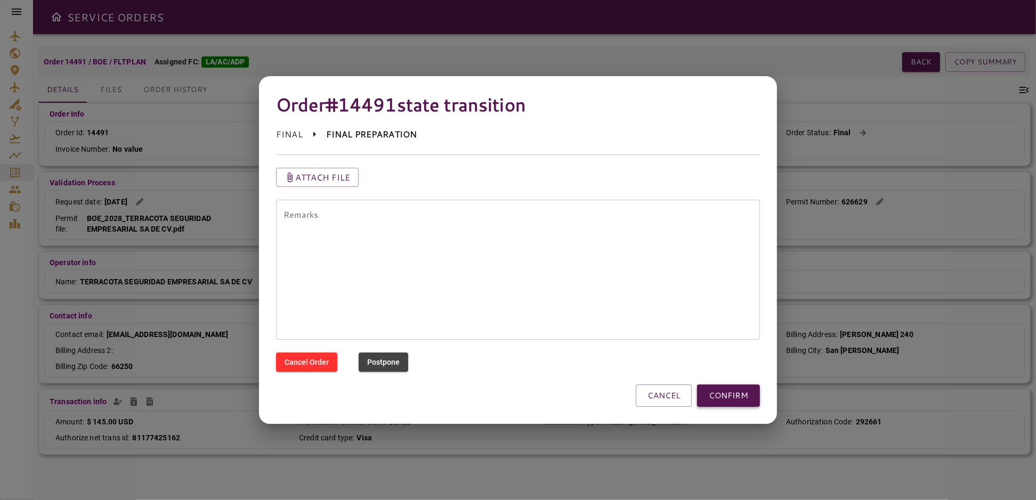
click at [733, 393] on button "CONFIRM" at bounding box center [728, 396] width 63 height 22
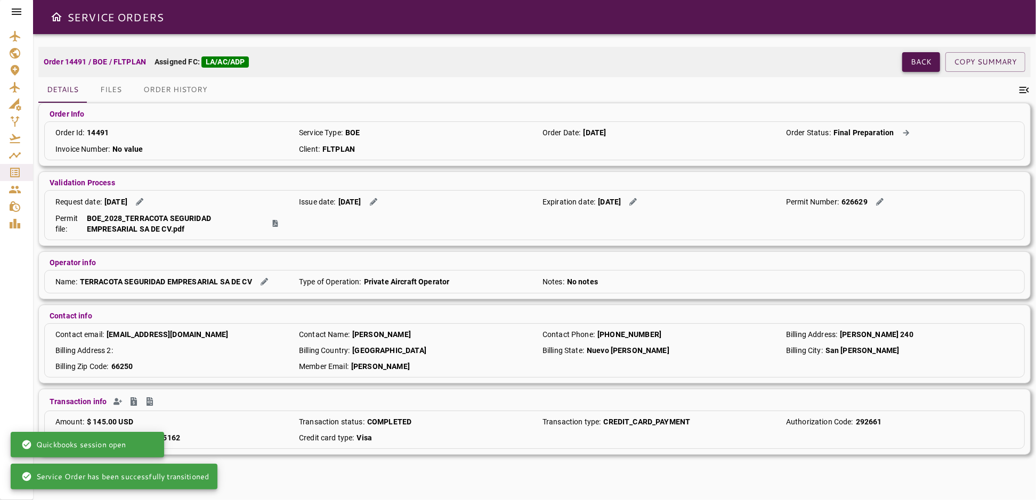
click at [919, 59] on button "Back" at bounding box center [921, 62] width 38 height 20
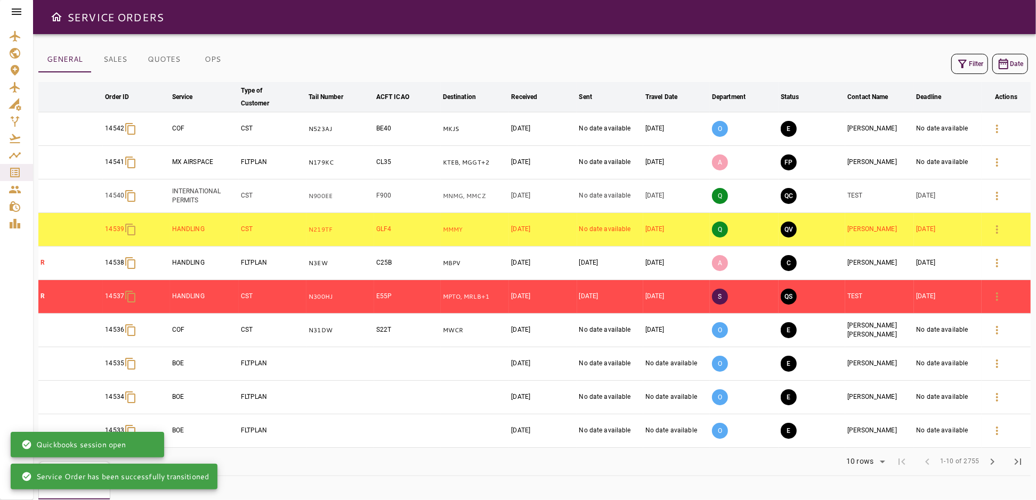
click at [973, 67] on button "Filter" at bounding box center [969, 64] width 37 height 20
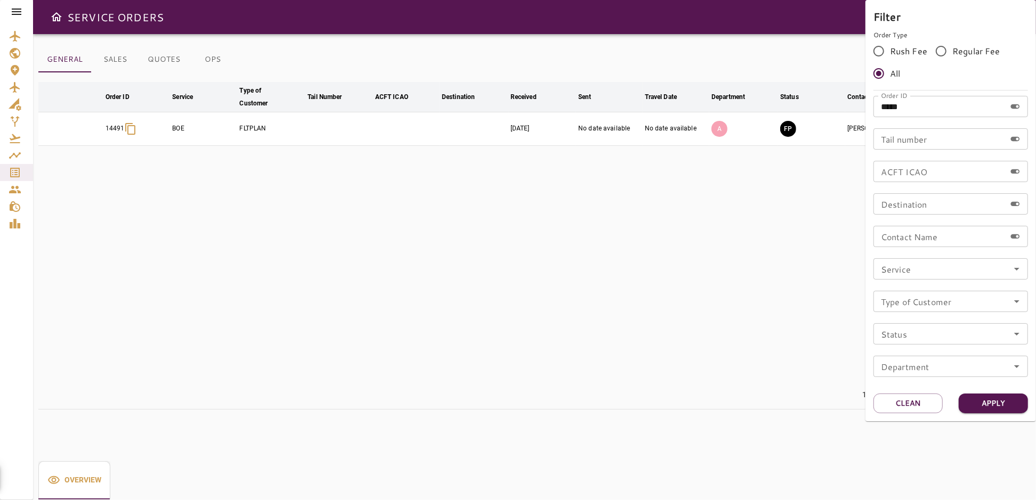
drag, startPoint x: 976, startPoint y: 405, endPoint x: 948, endPoint y: 401, distance: 28.6
click at [976, 405] on button "Apply" at bounding box center [992, 404] width 69 height 20
click at [689, 274] on div at bounding box center [518, 250] width 1036 height 500
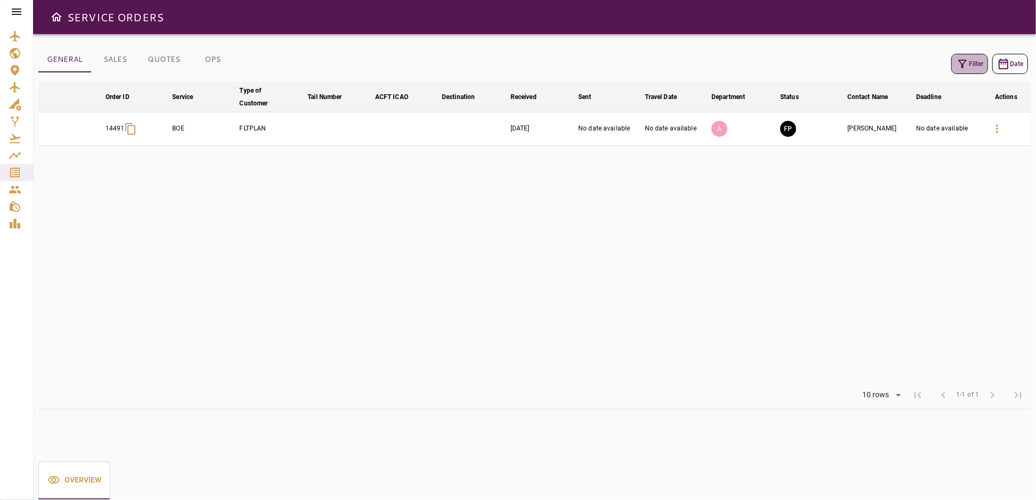
click at [972, 68] on button "Filter" at bounding box center [969, 64] width 37 height 20
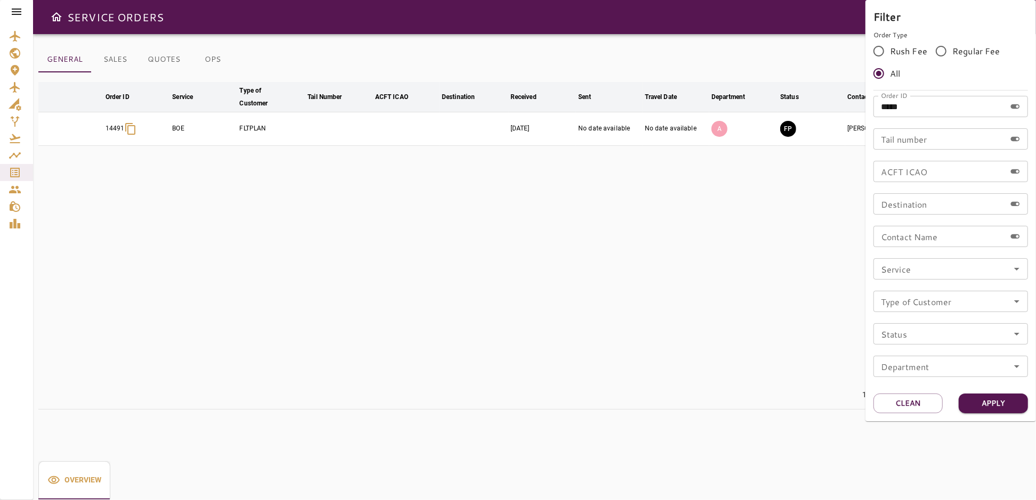
click at [937, 110] on input "*****" at bounding box center [939, 106] width 132 height 21
type input "*****"
click at [980, 402] on button "Apply" at bounding box center [992, 404] width 69 height 20
click at [678, 272] on div at bounding box center [518, 250] width 1036 height 500
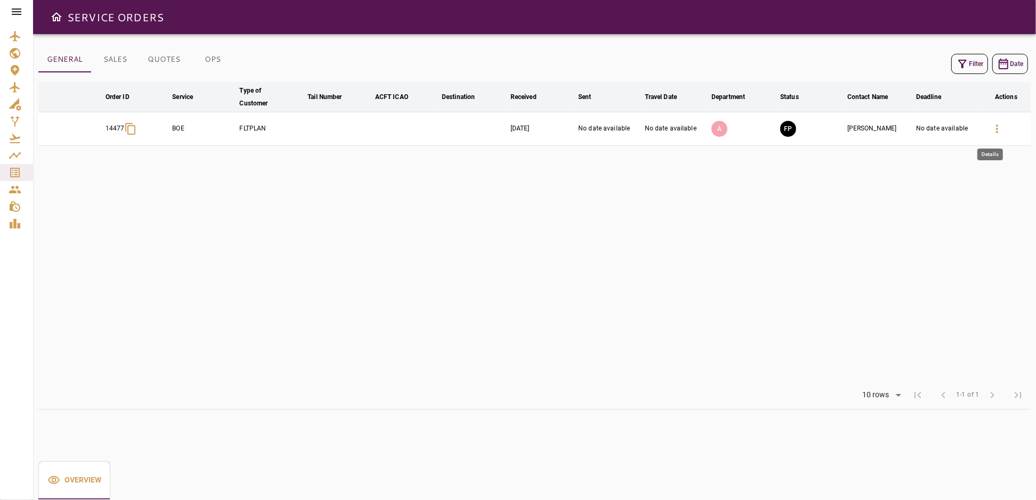
click at [999, 131] on icon "button" at bounding box center [996, 129] width 13 height 13
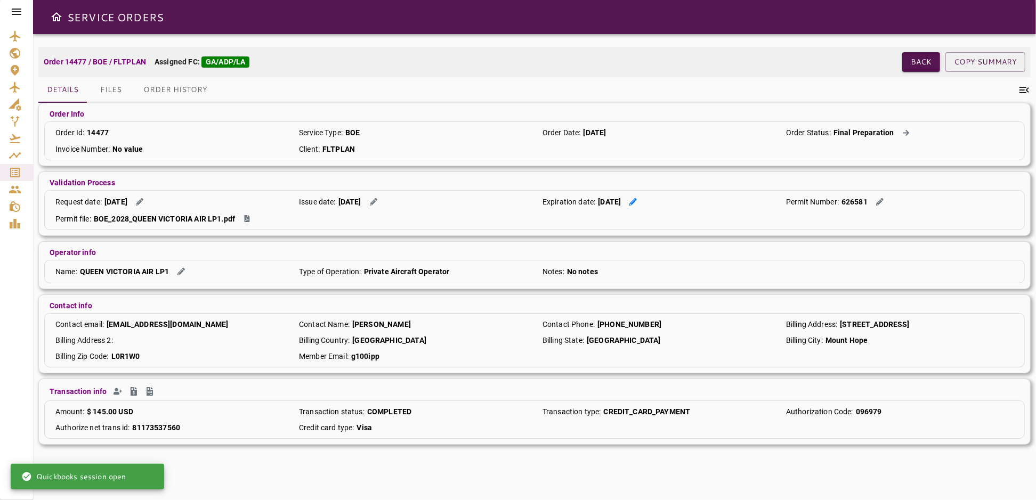
click at [637, 200] on icon at bounding box center [632, 201] width 7 height 7
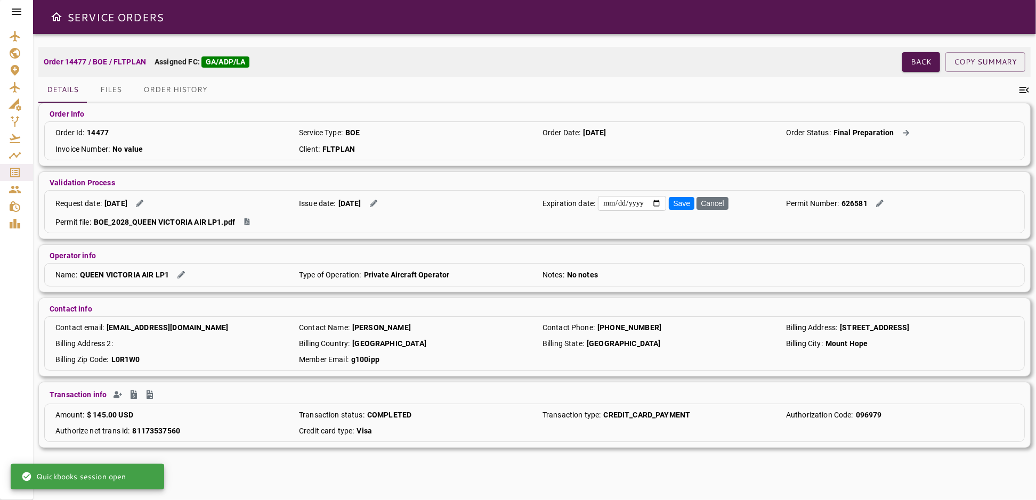
click at [662, 202] on input "date" at bounding box center [632, 203] width 68 height 15
type input "**********"
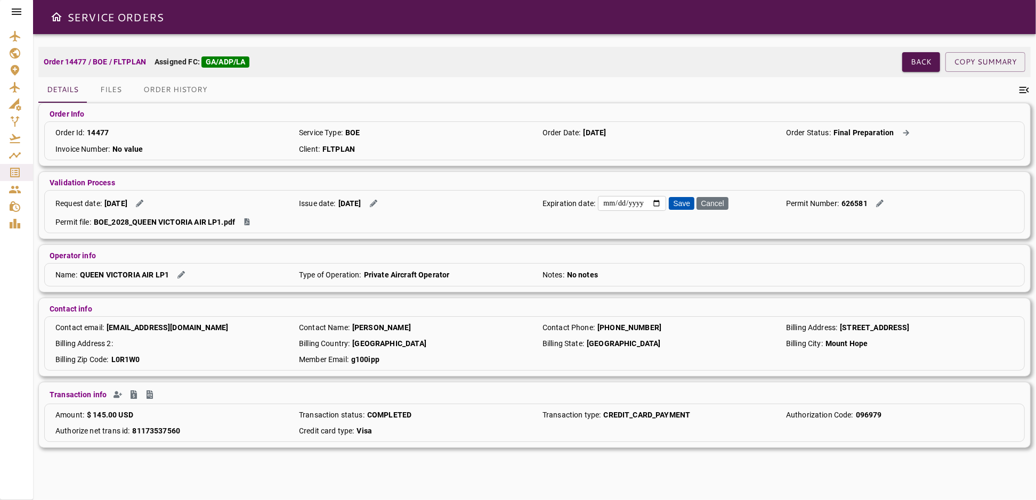
click at [683, 202] on button "Save" at bounding box center [682, 203] width 26 height 13
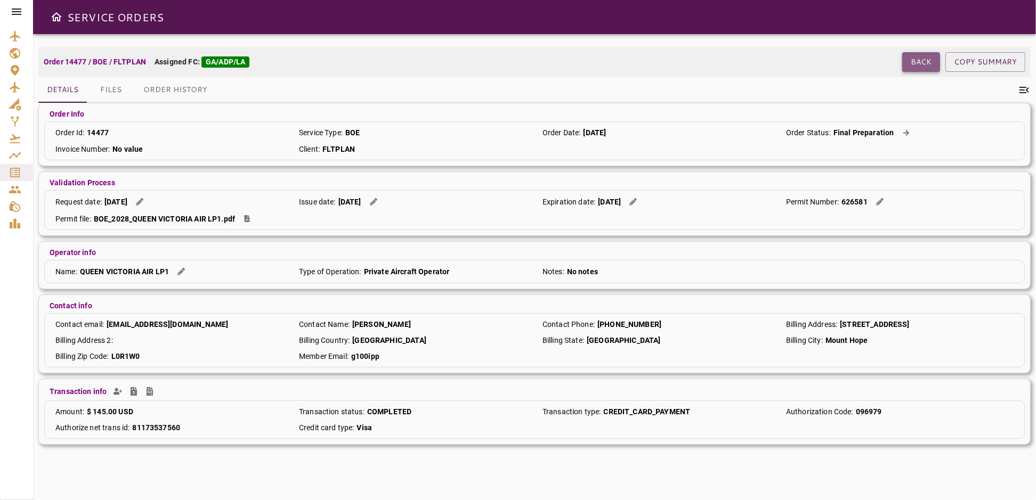
click at [927, 62] on button "Back" at bounding box center [921, 62] width 38 height 20
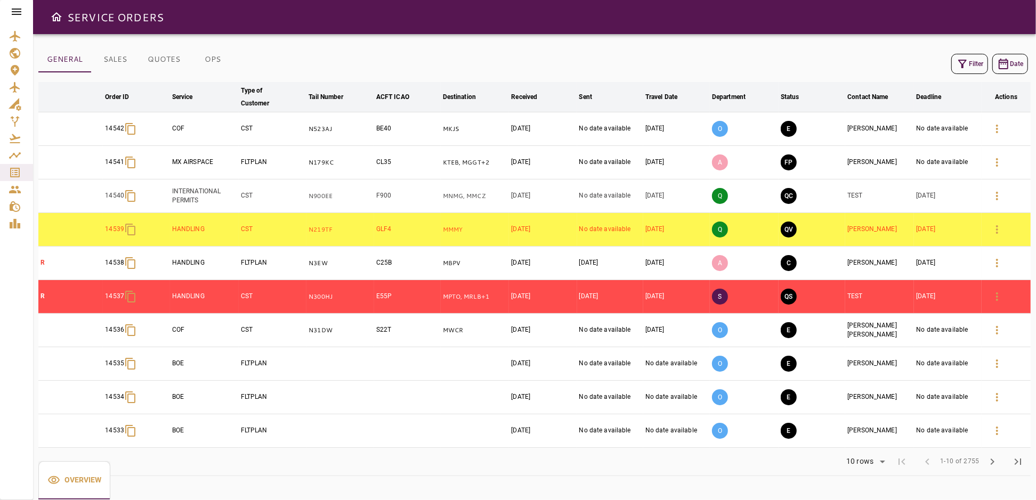
click at [977, 65] on button "Filter" at bounding box center [969, 64] width 37 height 20
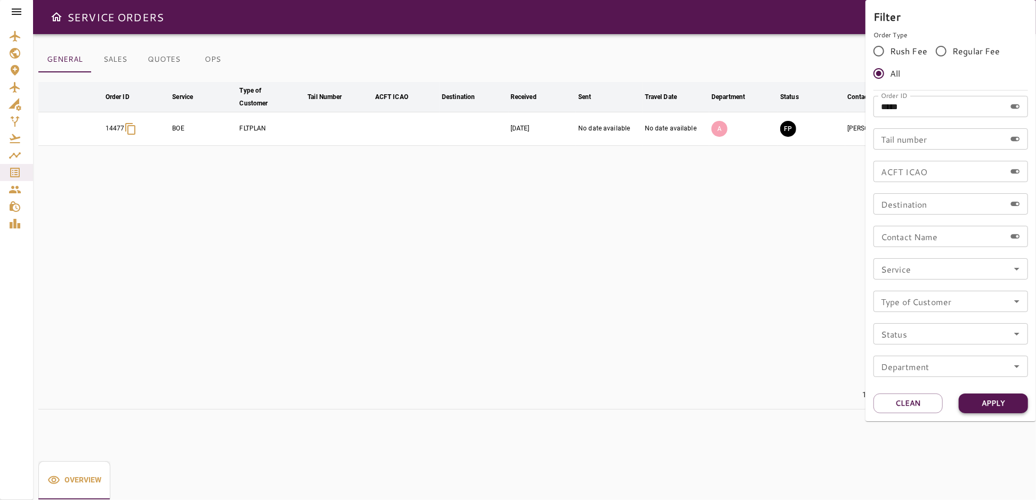
click at [974, 405] on button "Apply" at bounding box center [992, 404] width 69 height 20
click at [667, 299] on div at bounding box center [518, 250] width 1036 height 500
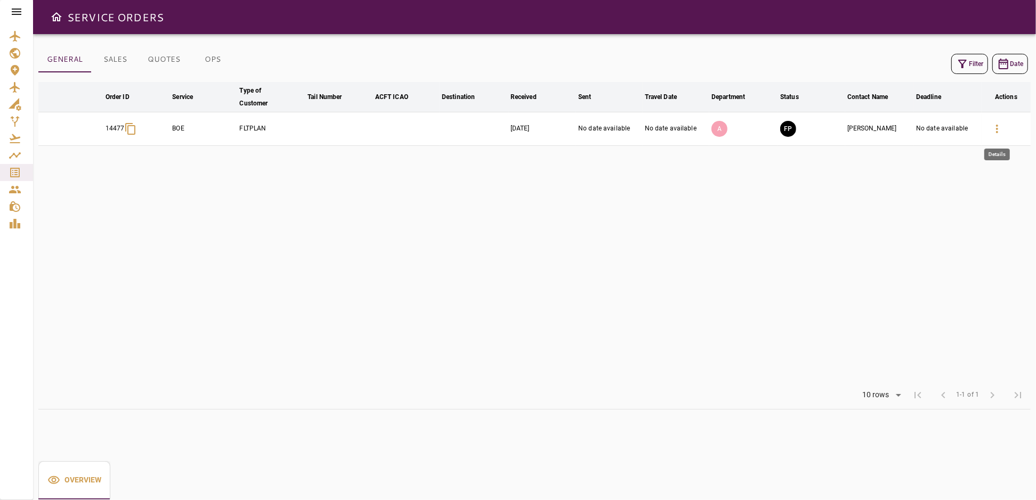
click at [993, 125] on icon "button" at bounding box center [996, 129] width 13 height 13
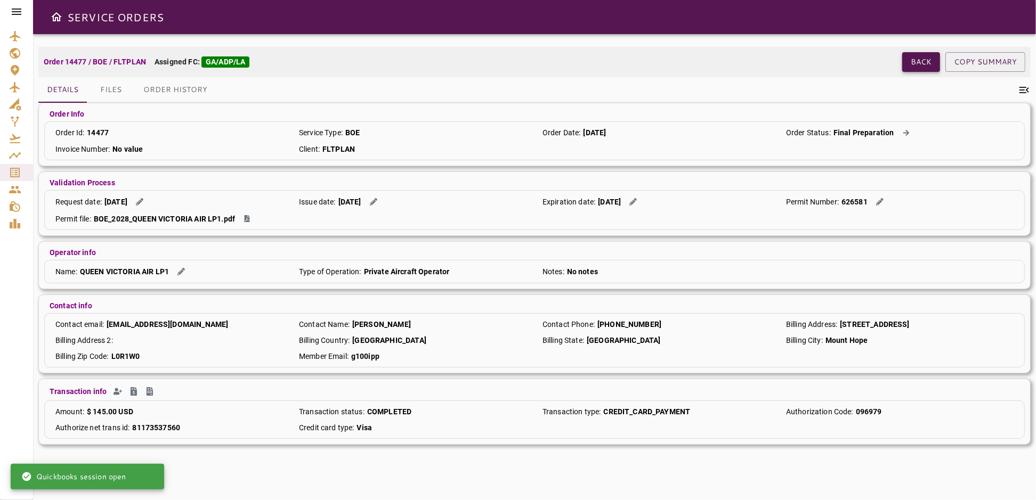
click at [910, 59] on button "Back" at bounding box center [921, 62] width 38 height 20
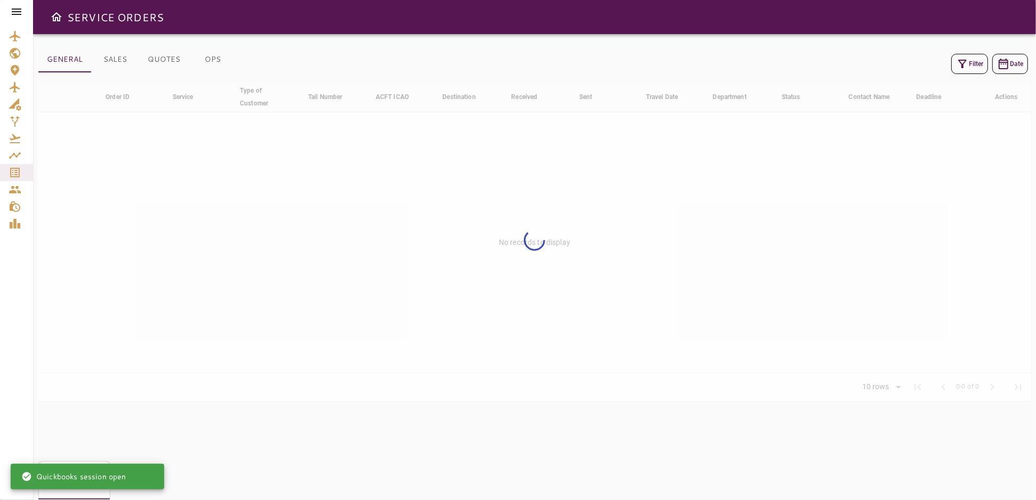
click at [969, 65] on button "Filter" at bounding box center [969, 64] width 37 height 20
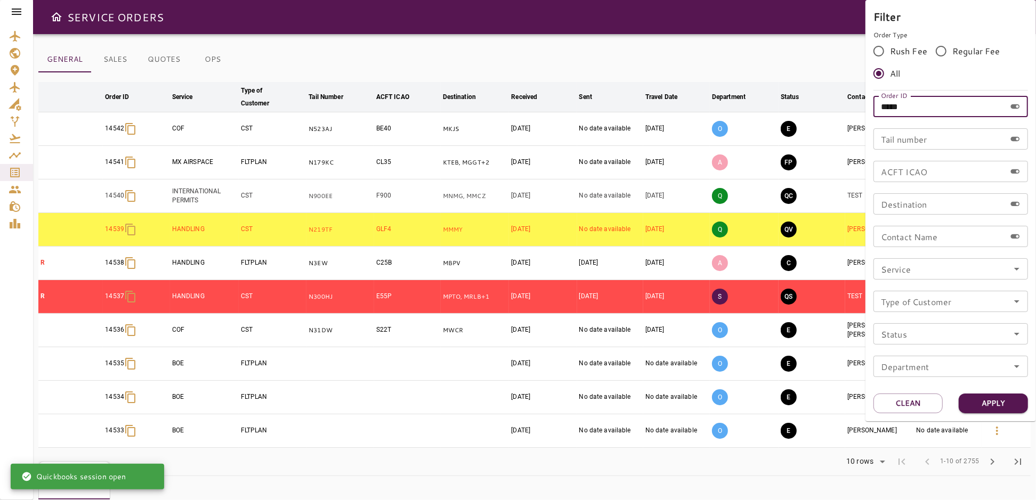
drag, startPoint x: 916, startPoint y: 103, endPoint x: 910, endPoint y: 105, distance: 6.4
click at [916, 104] on input "*****" at bounding box center [939, 106] width 132 height 21
type input "*****"
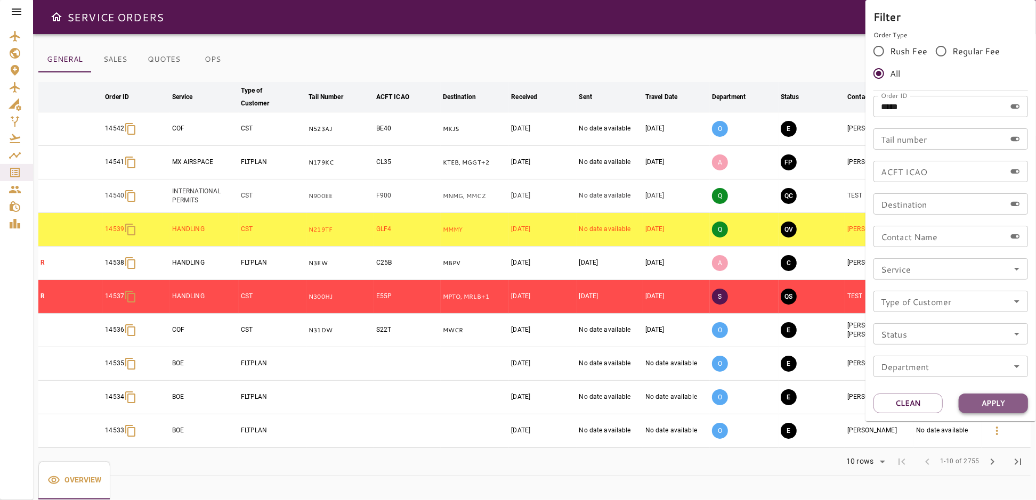
click at [991, 400] on button "Apply" at bounding box center [992, 404] width 69 height 20
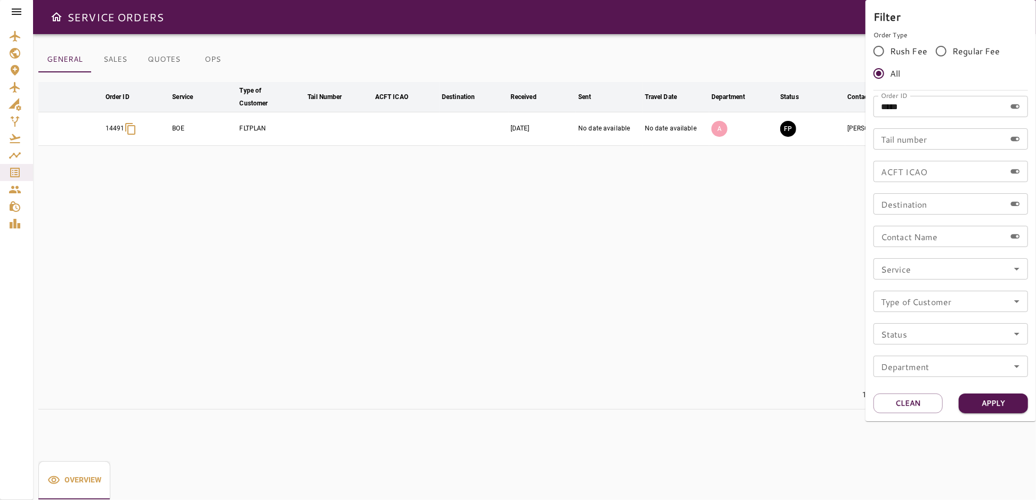
click at [699, 338] on div at bounding box center [518, 250] width 1036 height 500
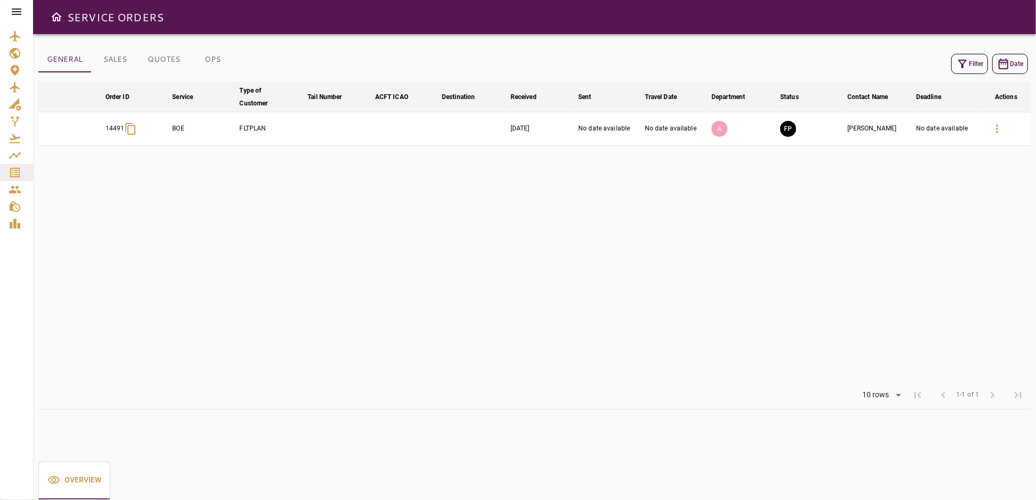
click at [436, 225] on table "arrow_downward Order ID arrow_downward Service arrow_downward Type of Customer …" at bounding box center [534, 231] width 992 height 299
click at [963, 64] on icon "button" at bounding box center [962, 64] width 9 height 9
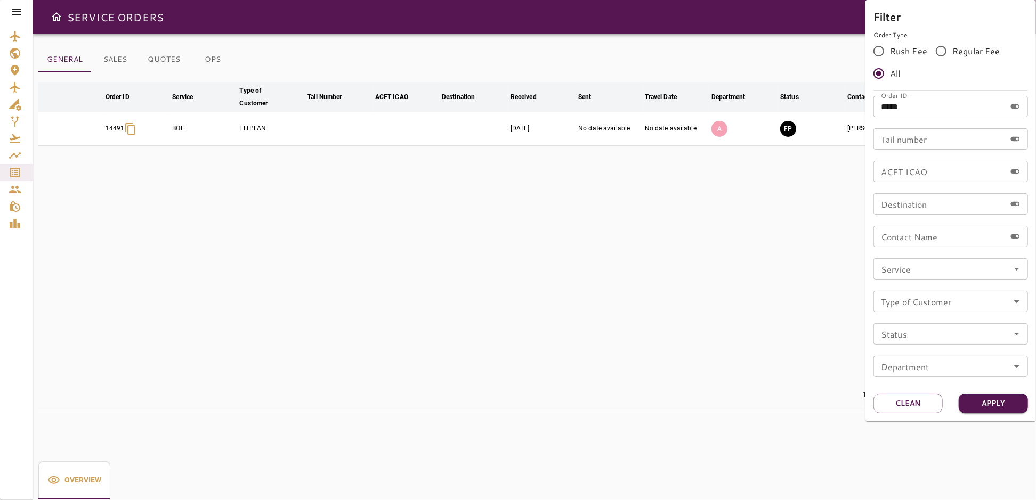
click at [934, 110] on input "*****" at bounding box center [939, 106] width 132 height 21
type input "*****"
click at [973, 399] on button "Apply" at bounding box center [992, 404] width 69 height 20
click at [685, 275] on div at bounding box center [518, 250] width 1036 height 500
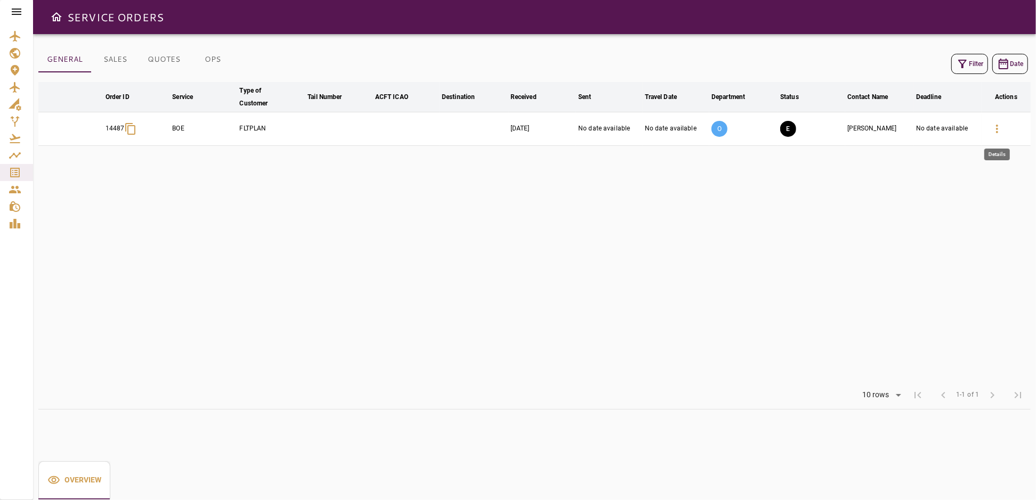
click at [996, 128] on icon "button" at bounding box center [997, 129] width 2 height 9
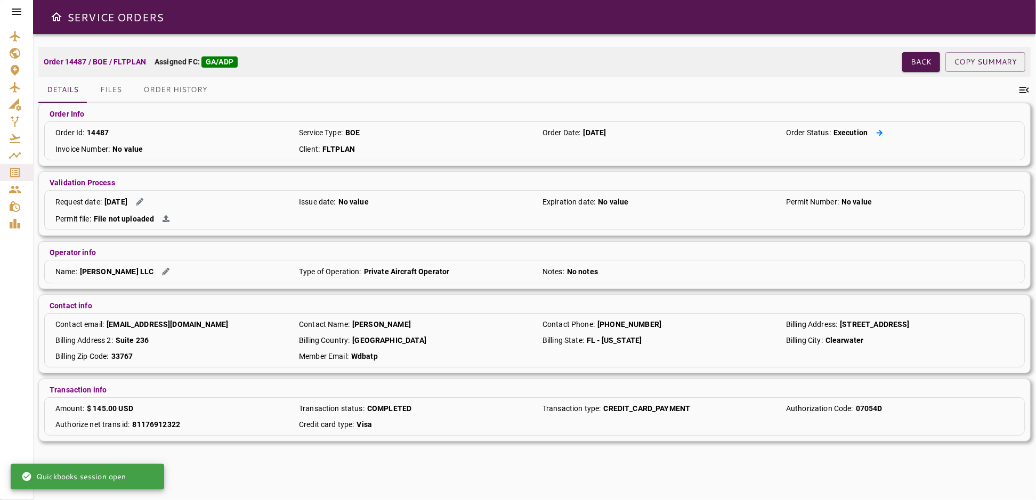
click at [876, 130] on icon at bounding box center [879, 132] width 7 height 7
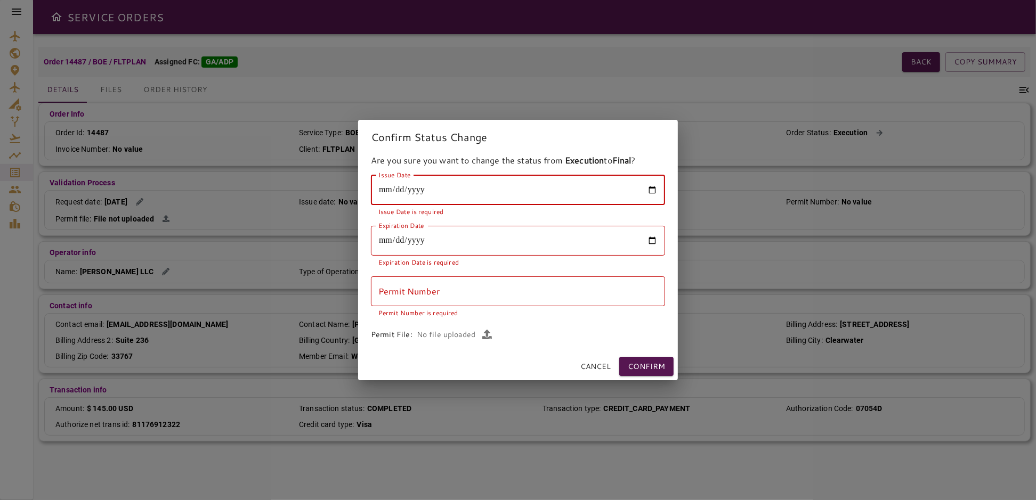
click at [654, 189] on input "Issue Date" at bounding box center [518, 190] width 294 height 30
type input "**********"
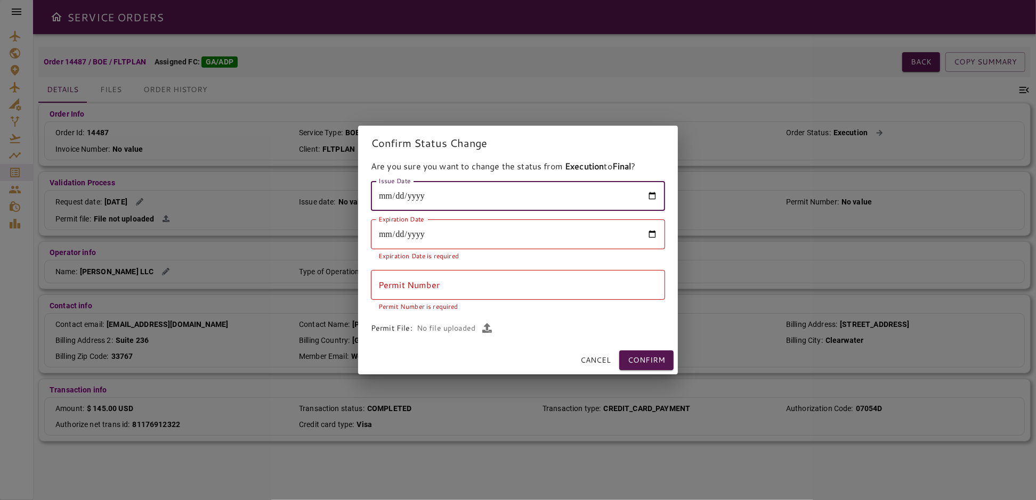
click at [651, 233] on input "Expiration Date" at bounding box center [518, 234] width 294 height 30
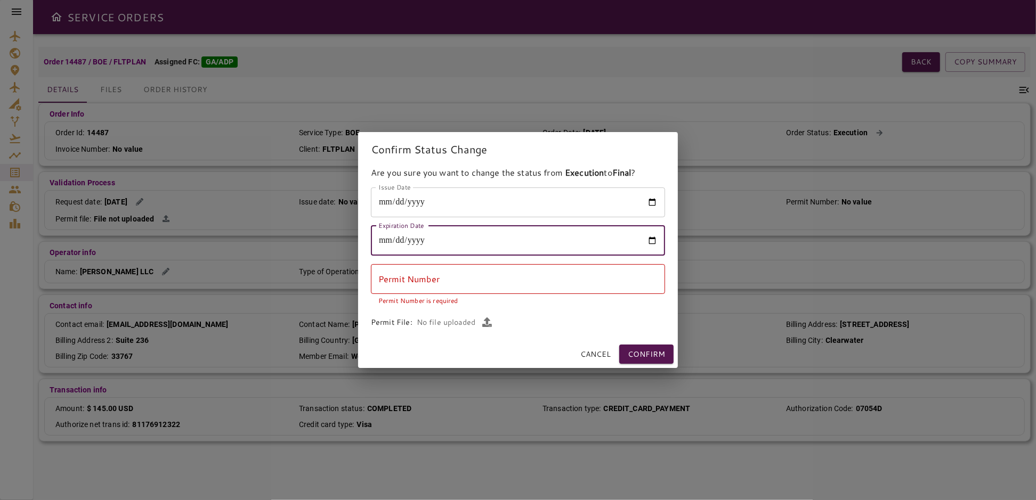
type input "**********"
click at [446, 287] on input "Permit Number" at bounding box center [518, 279] width 294 height 30
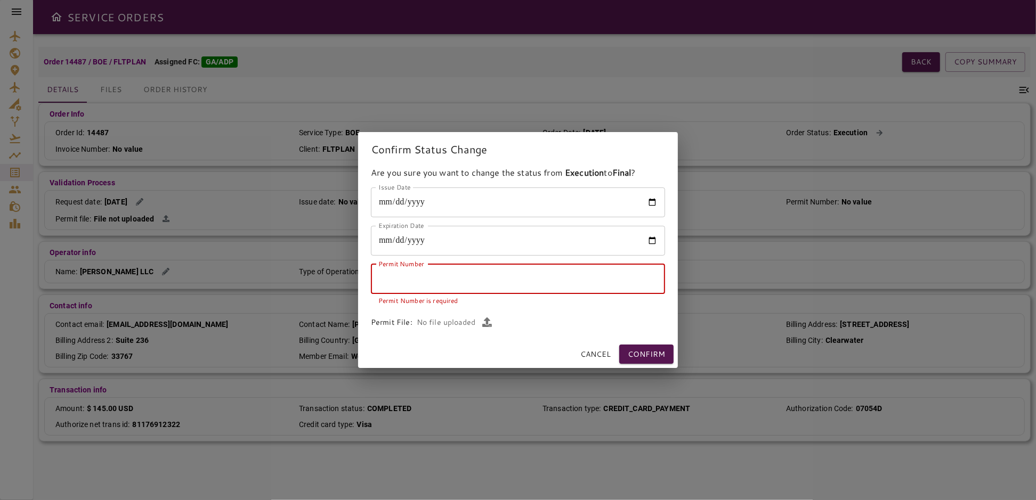
paste input "******"
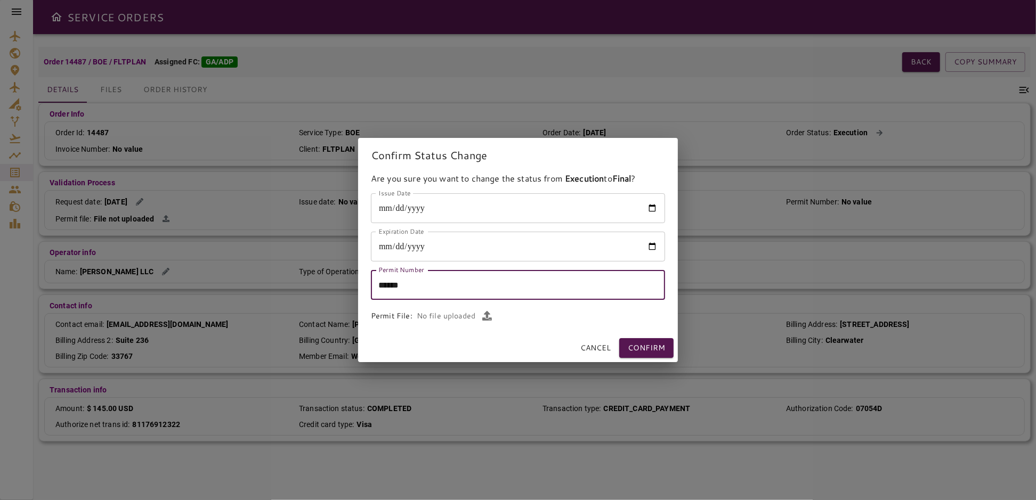
type input "******"
click at [484, 313] on icon "button" at bounding box center [487, 316] width 10 height 10
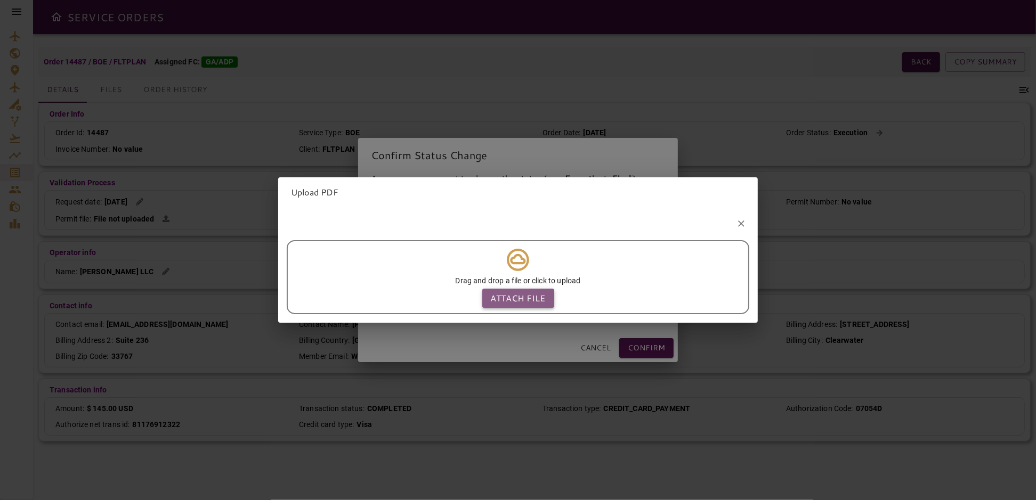
click at [503, 292] on p "Attach file" at bounding box center [518, 298] width 55 height 13
click at [0, 0] on input "Attach file" at bounding box center [0, 0] width 0 height 0
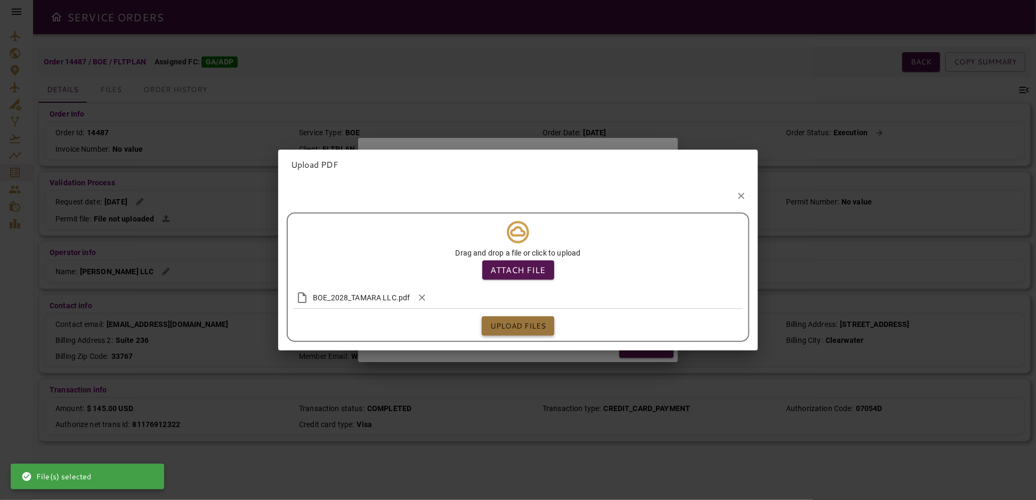
click at [542, 323] on button "Upload files" at bounding box center [518, 326] width 72 height 20
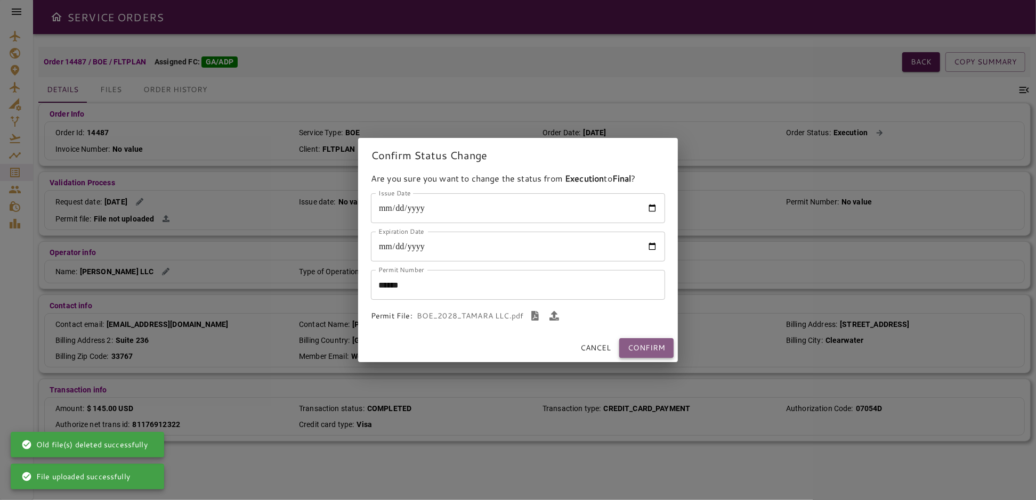
click at [662, 349] on button "Confirm" at bounding box center [646, 348] width 54 height 20
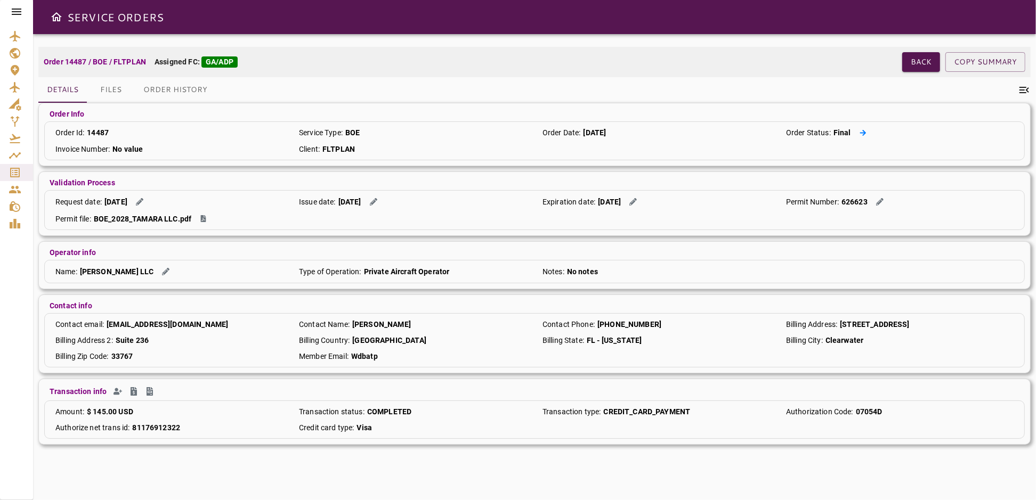
click at [863, 131] on icon at bounding box center [862, 132] width 7 height 7
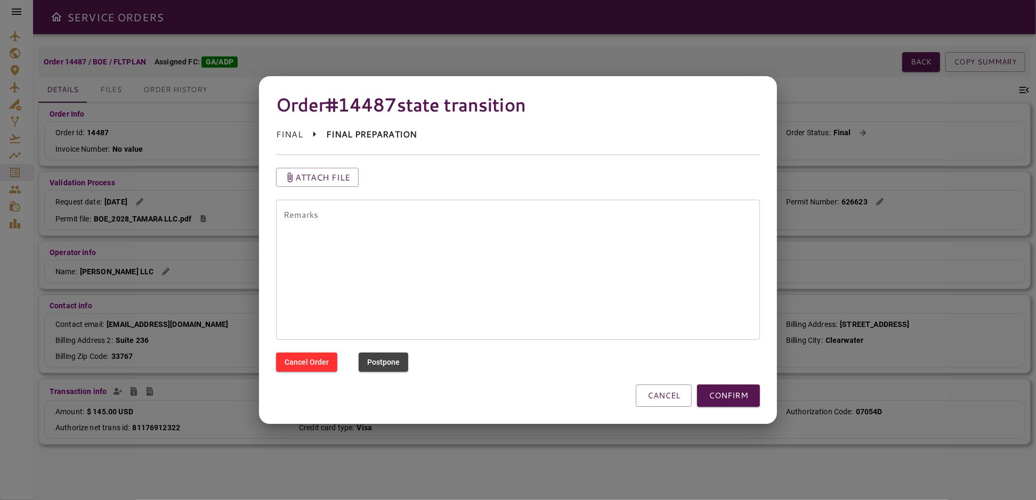
click at [741, 399] on button "CONFIRM" at bounding box center [728, 396] width 63 height 22
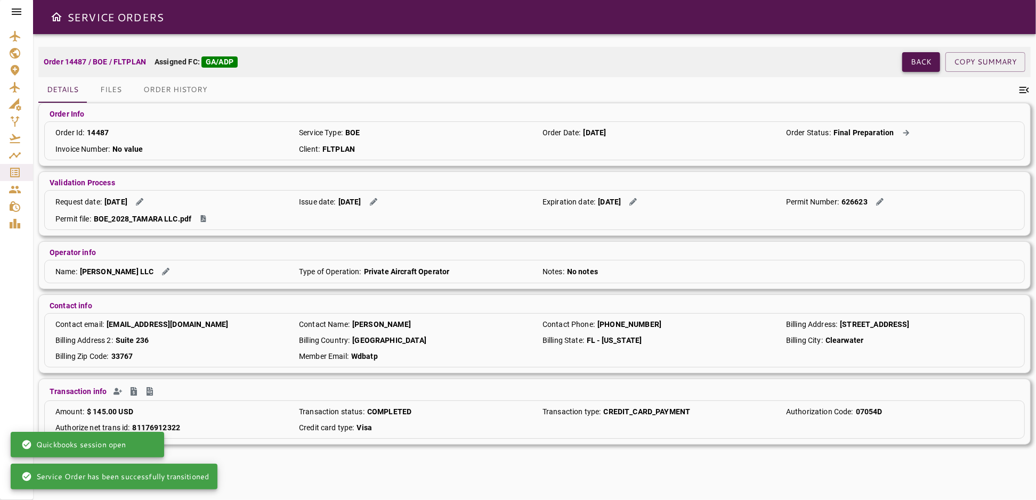
click at [915, 63] on button "Back" at bounding box center [921, 62] width 38 height 20
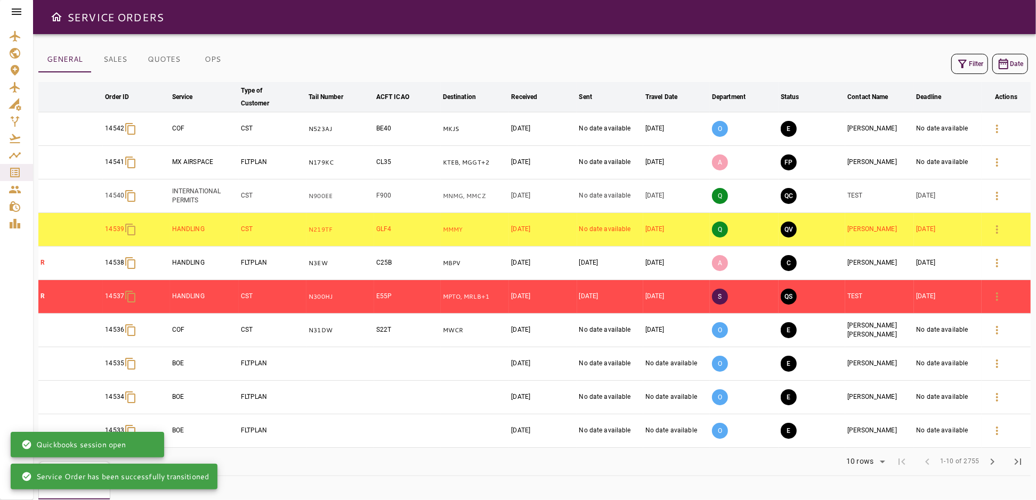
click at [961, 65] on icon "button" at bounding box center [962, 64] width 13 height 13
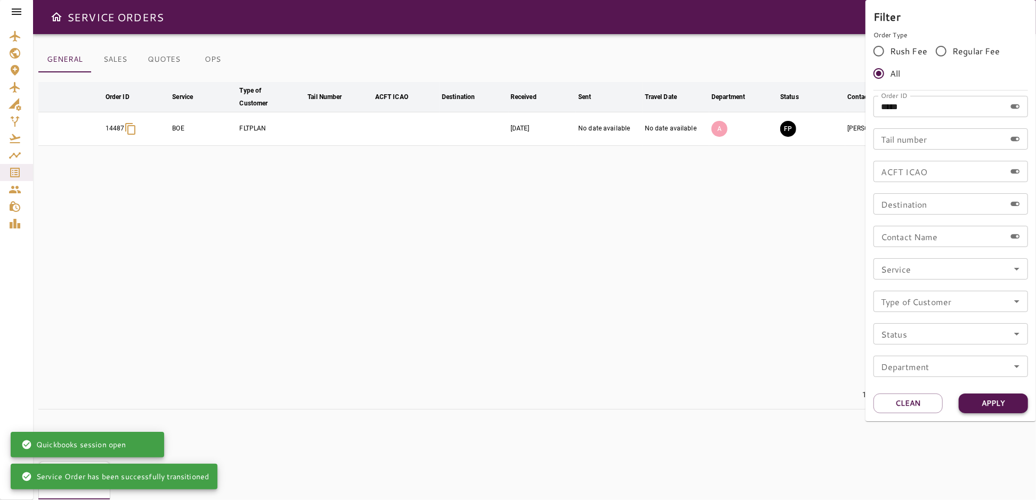
click at [983, 400] on button "Apply" at bounding box center [992, 404] width 69 height 20
click at [661, 251] on div at bounding box center [518, 250] width 1036 height 500
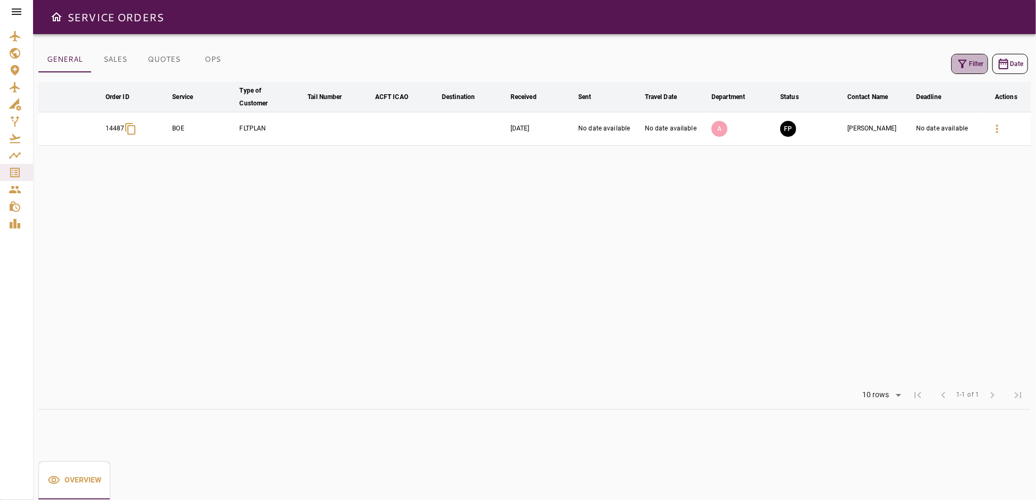
click at [977, 62] on button "Filter" at bounding box center [969, 64] width 37 height 20
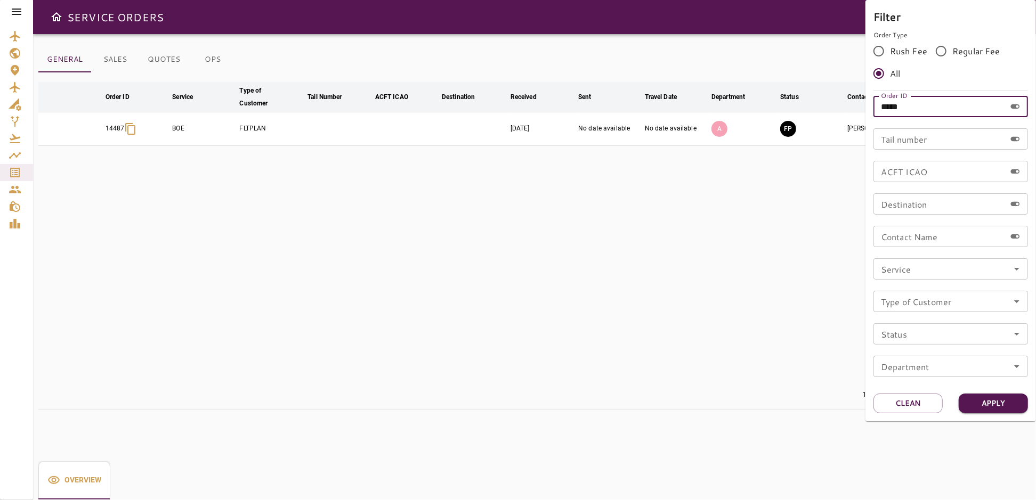
click at [928, 109] on input "*****" at bounding box center [939, 106] width 132 height 21
type input "*****"
click at [1001, 397] on button "Apply" at bounding box center [992, 404] width 69 height 20
click at [822, 121] on div at bounding box center [518, 250] width 1036 height 500
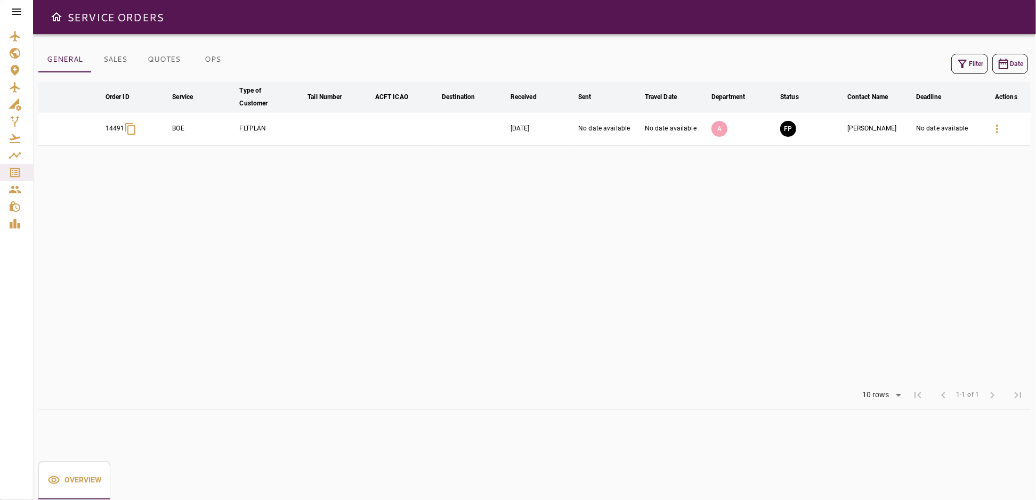
click at [822, 125] on td "FP" at bounding box center [811, 129] width 67 height 34
click at [991, 127] on icon "button" at bounding box center [996, 129] width 13 height 13
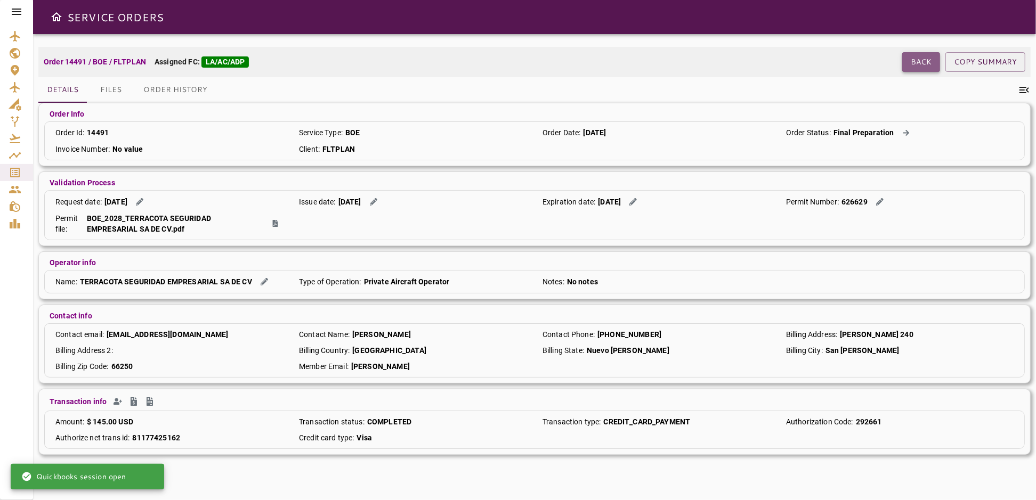
click at [912, 64] on button "Back" at bounding box center [921, 62] width 38 height 20
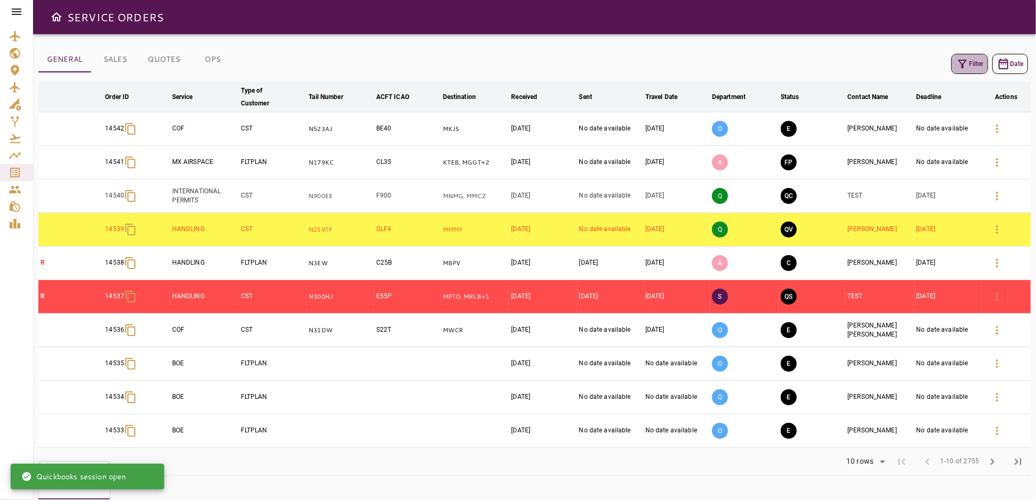
click at [971, 64] on button "Filter" at bounding box center [969, 64] width 37 height 20
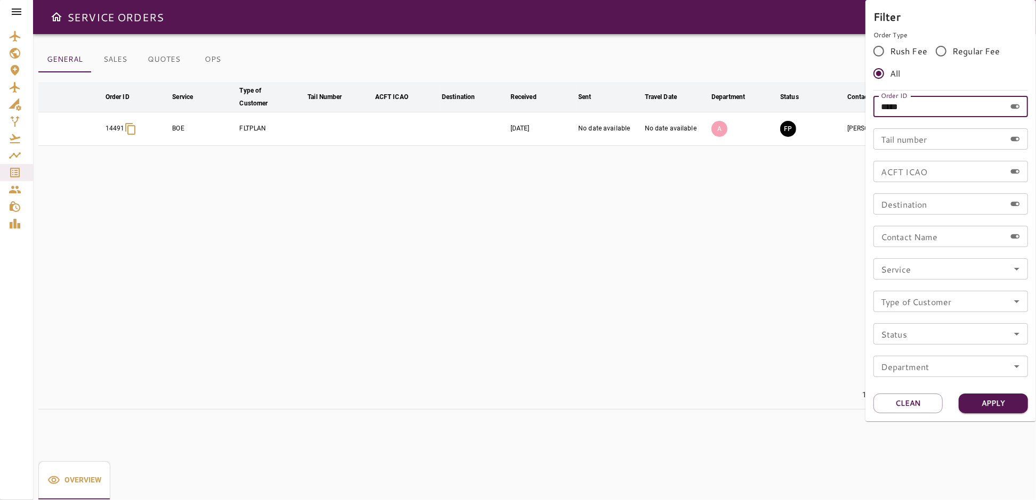
click at [936, 103] on input "*****" at bounding box center [939, 106] width 132 height 21
type input "*****"
click at [980, 404] on button "Apply" at bounding box center [992, 404] width 69 height 20
click at [738, 241] on div at bounding box center [518, 250] width 1036 height 500
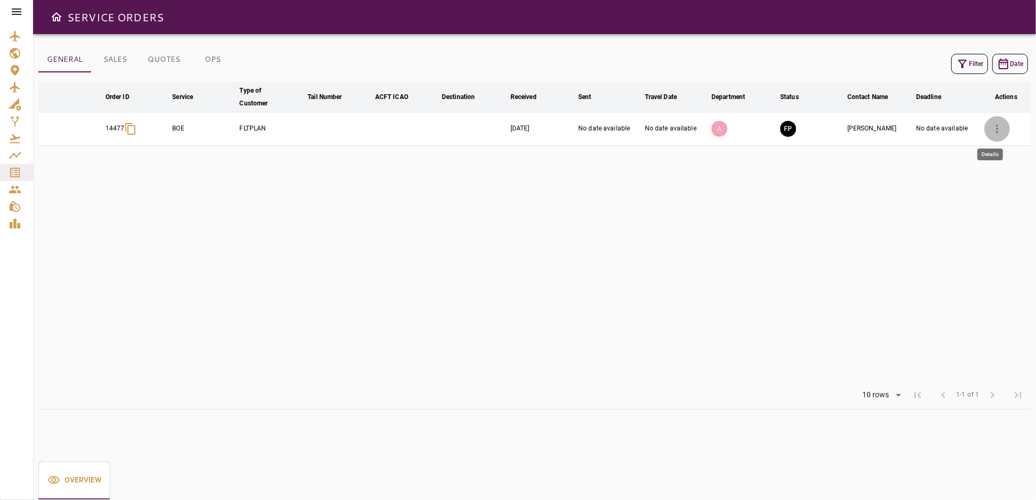
click at [1000, 130] on icon "button" at bounding box center [996, 129] width 13 height 13
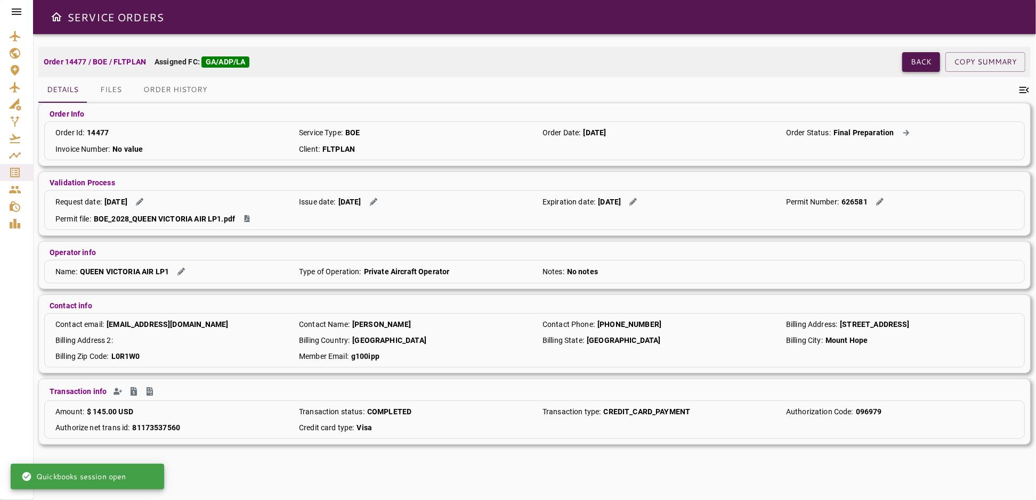
click at [914, 59] on button "Back" at bounding box center [921, 62] width 38 height 20
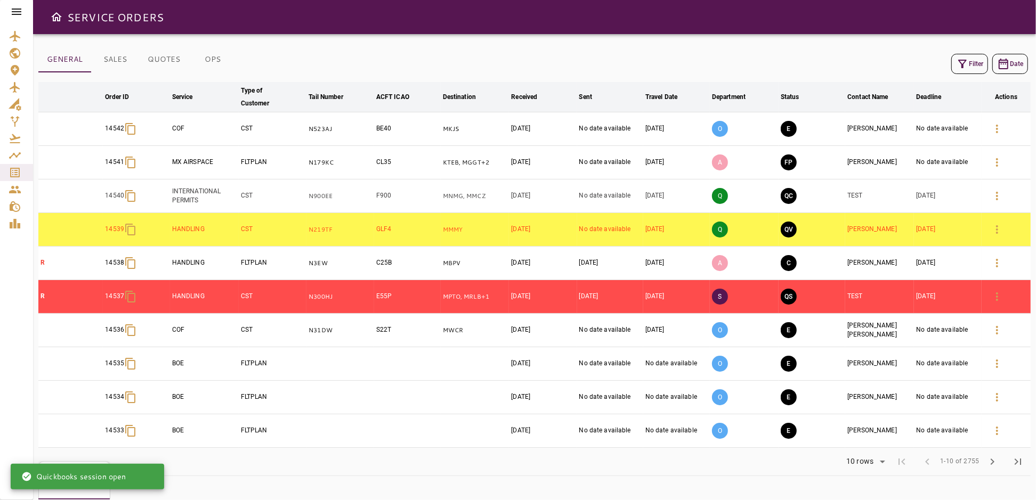
click at [969, 65] on button "Filter" at bounding box center [969, 64] width 37 height 20
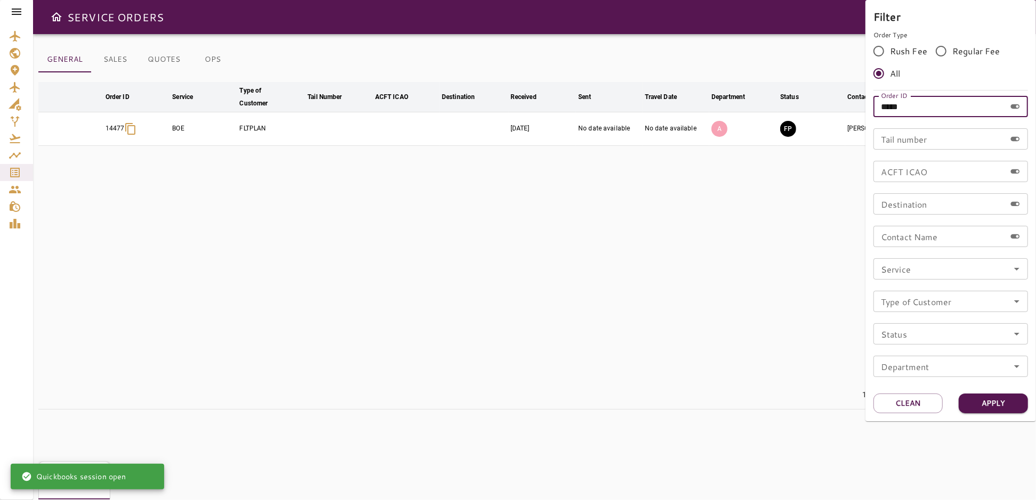
click at [952, 110] on input "*****" at bounding box center [939, 106] width 132 height 21
type input "*****"
click at [994, 404] on button "Apply" at bounding box center [992, 404] width 69 height 20
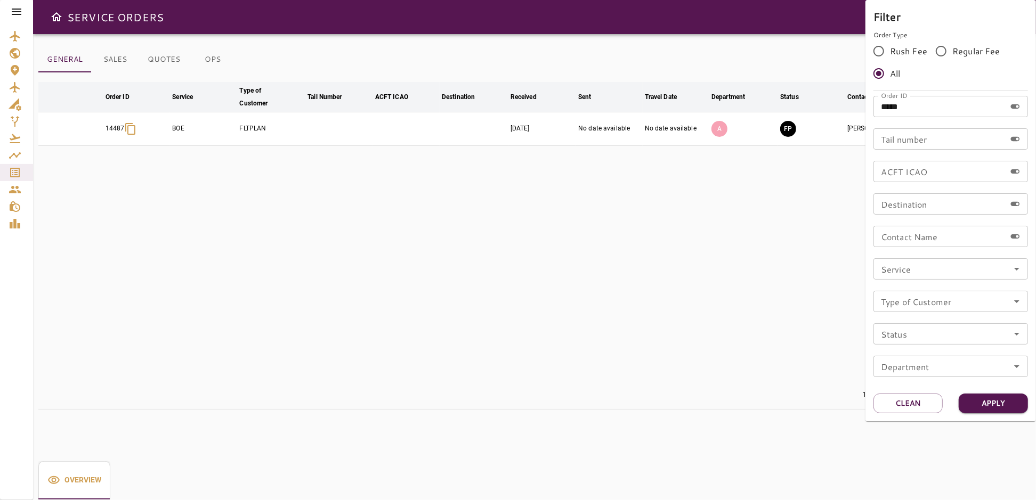
click at [677, 308] on div at bounding box center [518, 250] width 1036 height 500
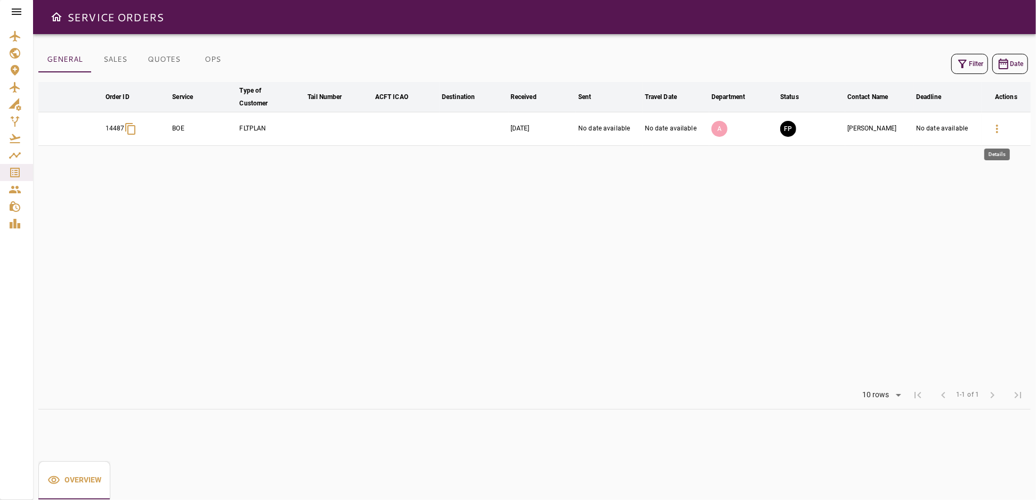
click at [996, 128] on icon "button" at bounding box center [997, 129] width 2 height 9
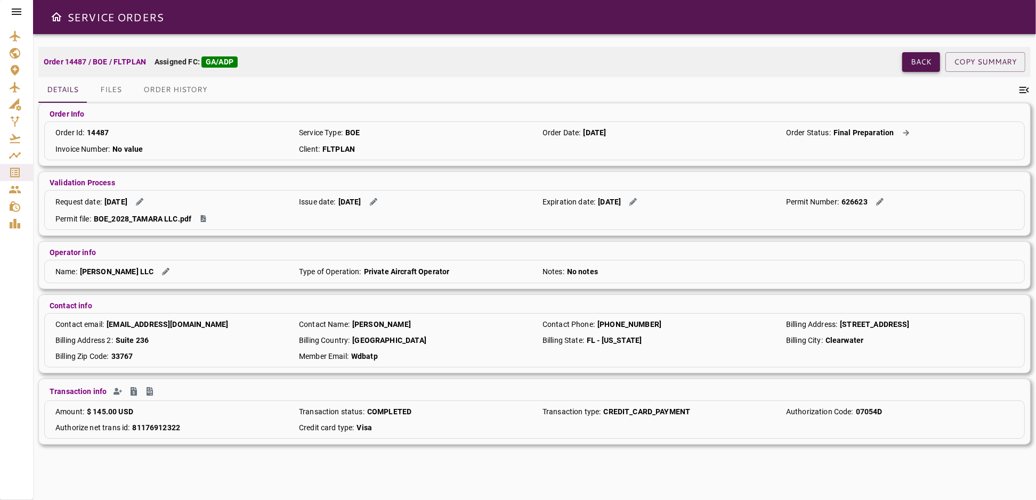
click at [912, 61] on button "Back" at bounding box center [921, 62] width 38 height 20
